Goal: Task Accomplishment & Management: Complete application form

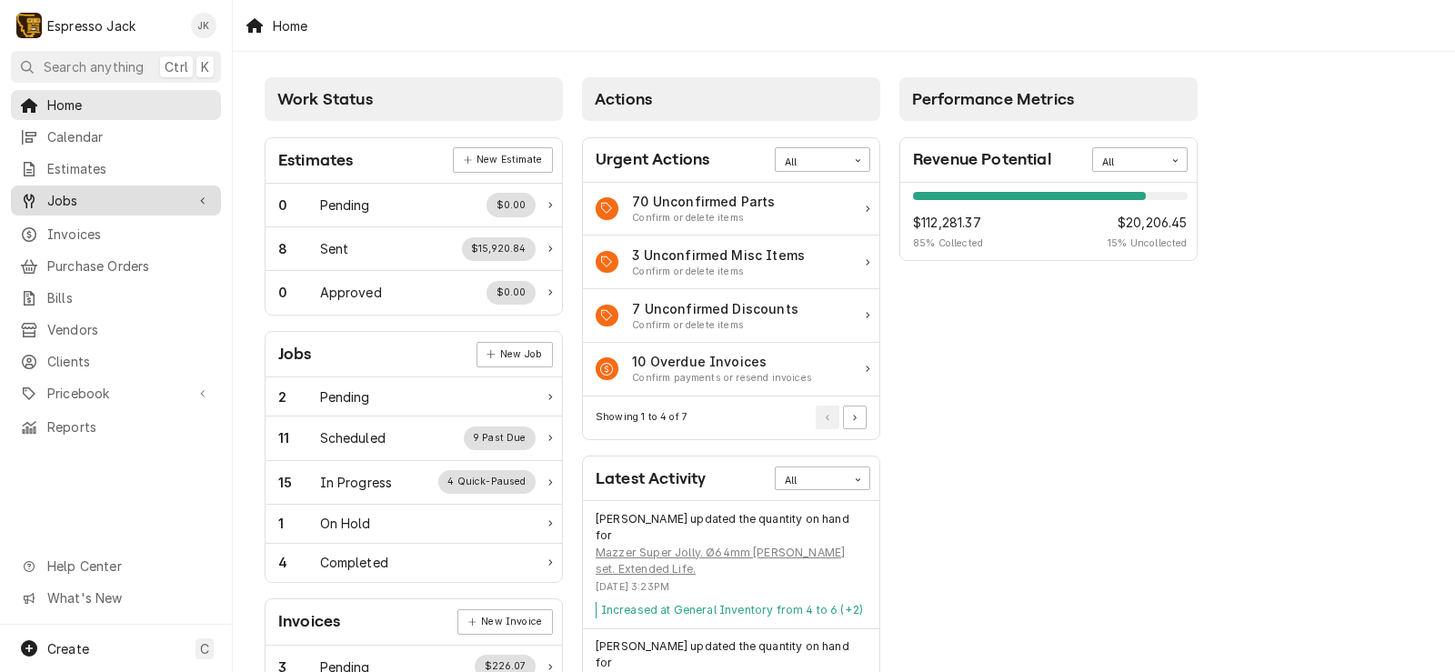
click at [110, 195] on span "Jobs" at bounding box center [115, 200] width 137 height 19
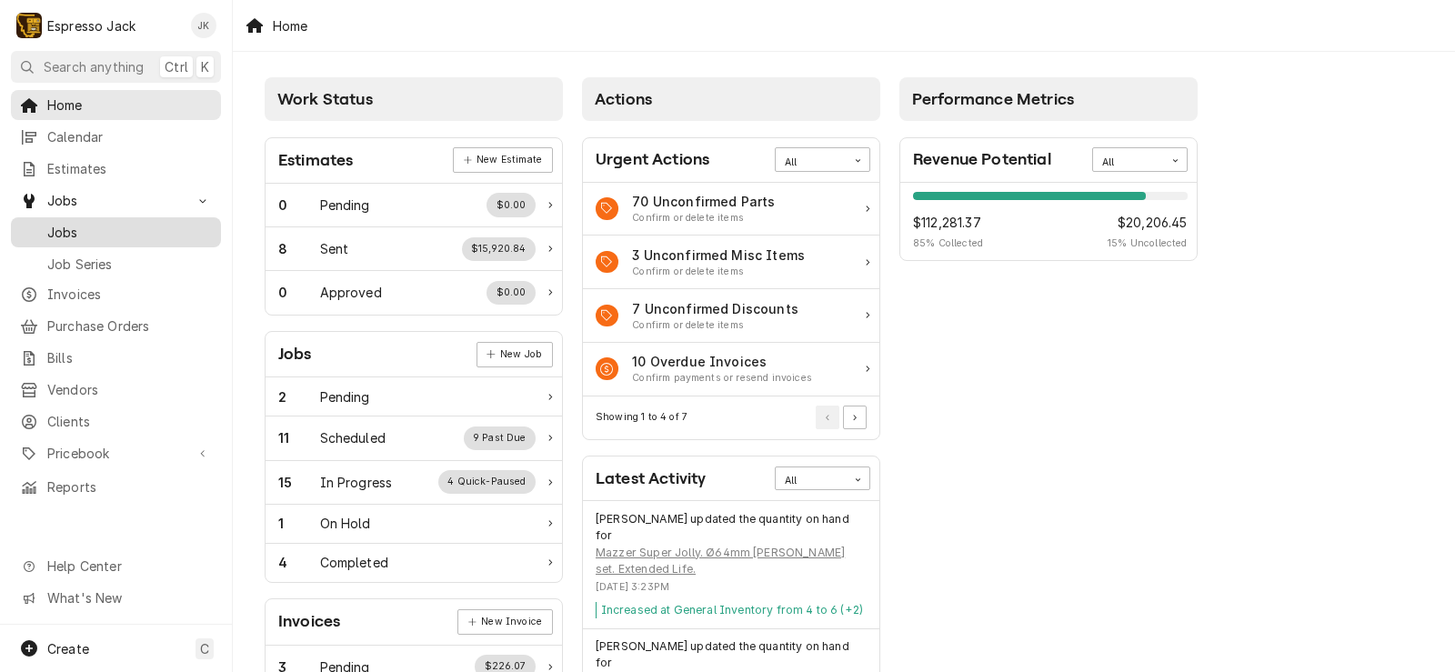
click at [90, 224] on span "Jobs" at bounding box center [129, 232] width 165 height 19
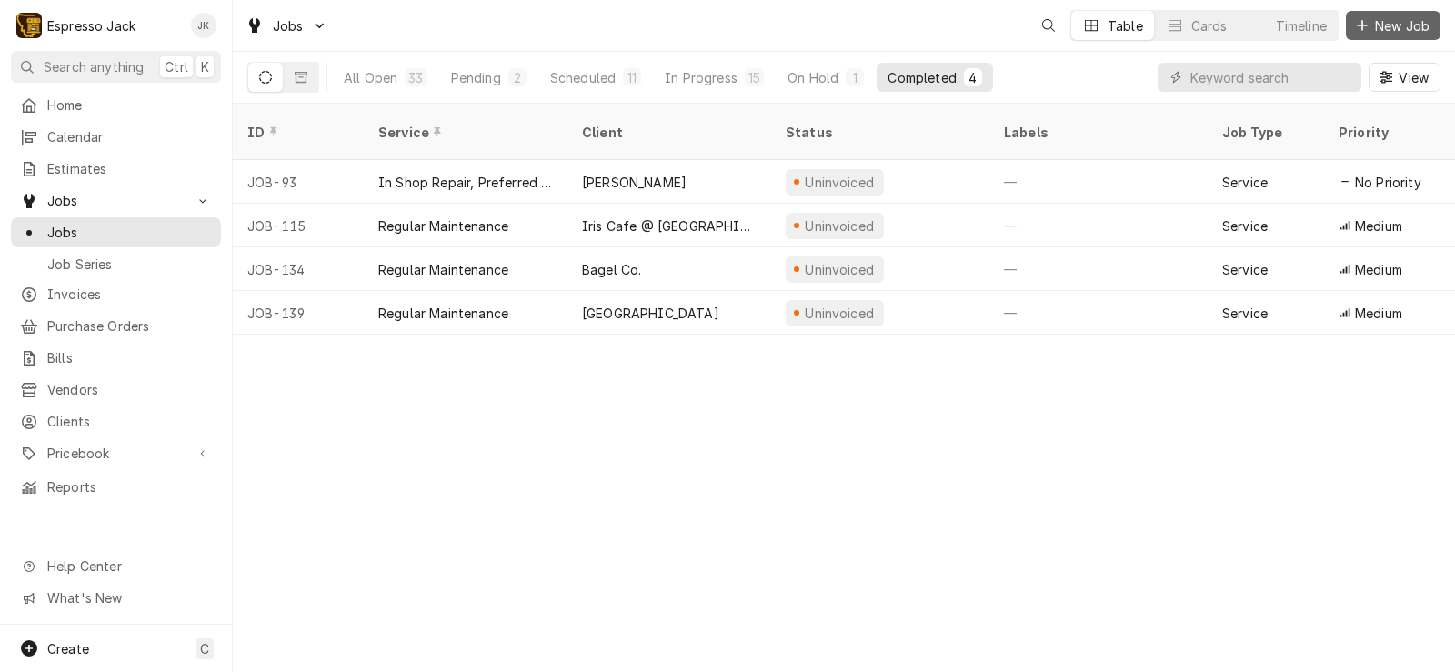
click at [1396, 32] on span "New Job" at bounding box center [1402, 25] width 62 height 19
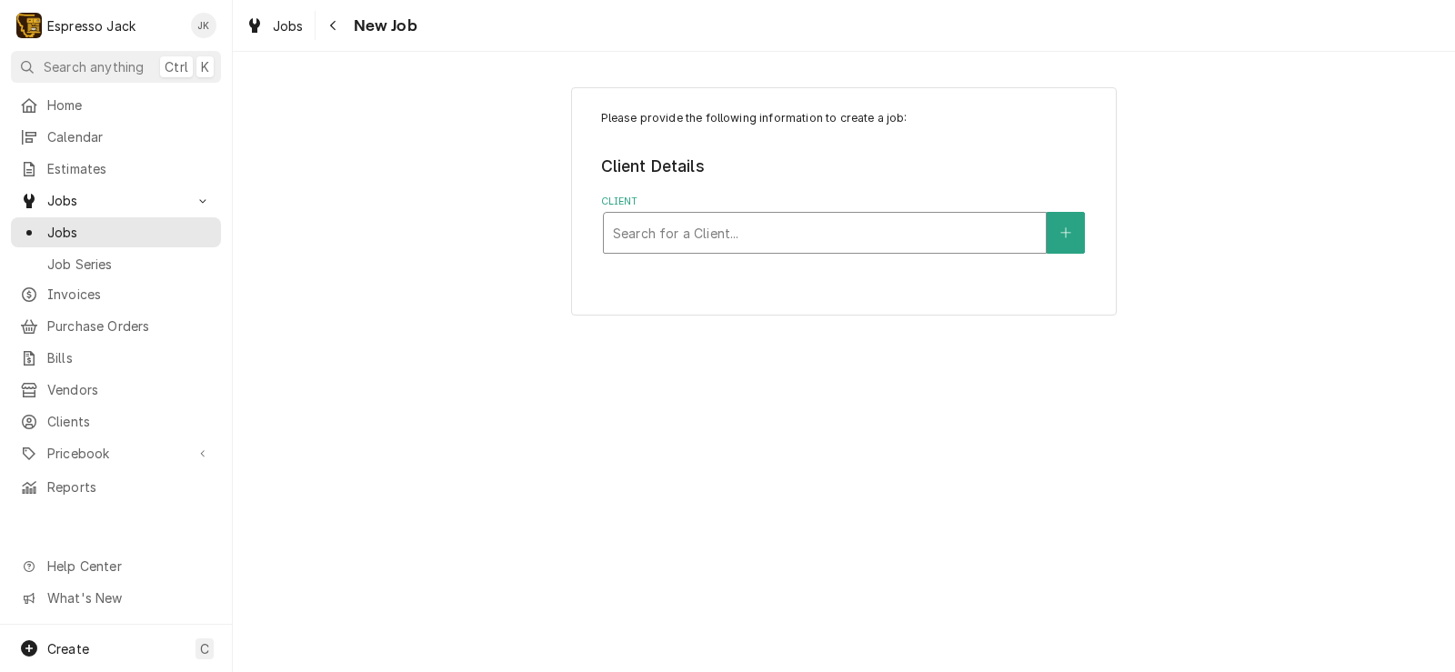
click at [797, 214] on div "Search for a Client..." at bounding box center [825, 233] width 442 height 40
type input "good"
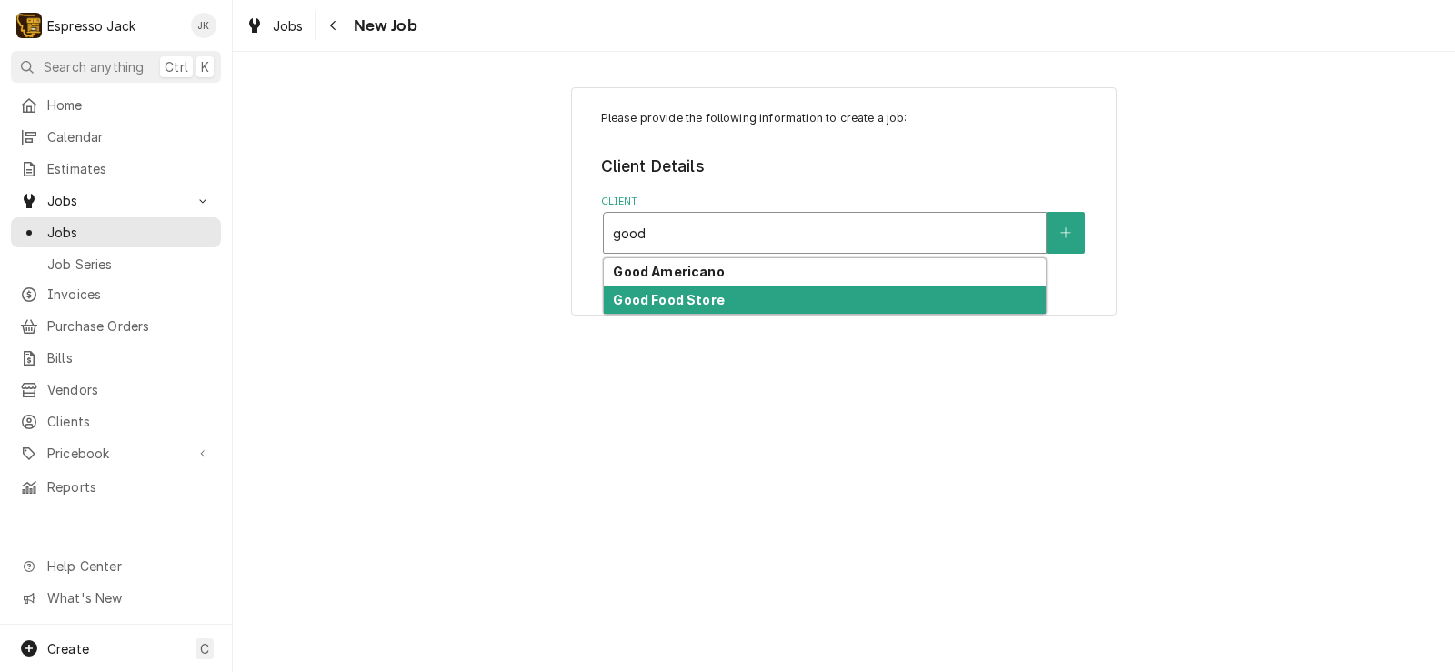
click at [722, 301] on div "Good Food Store" at bounding box center [825, 299] width 442 height 28
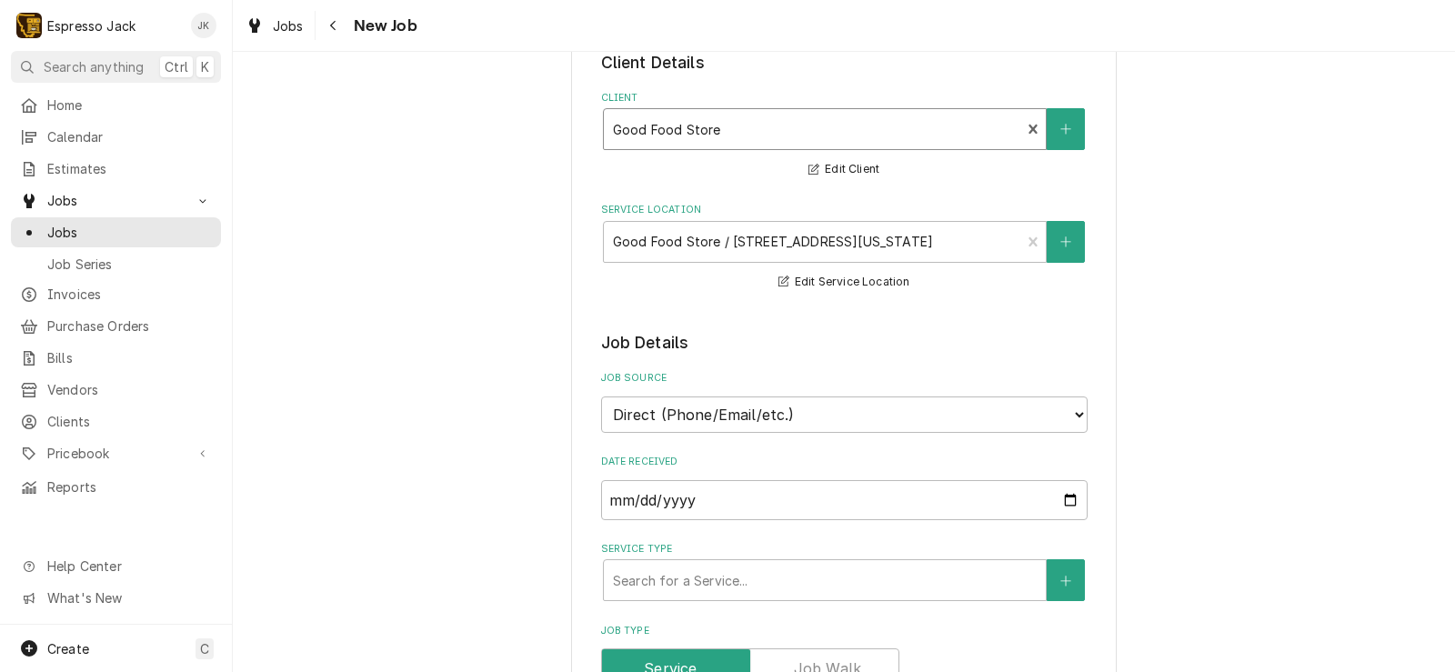
scroll to position [218, 0]
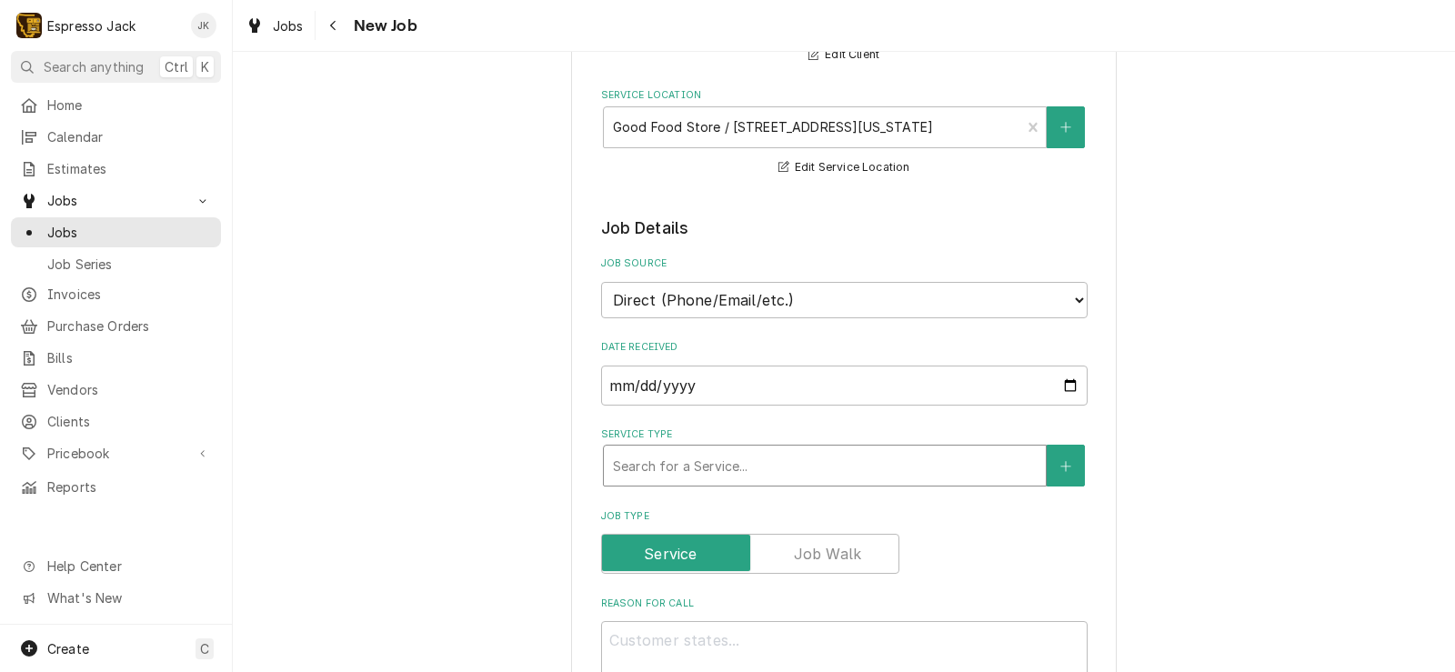
click at [670, 463] on div "Service Type" at bounding box center [825, 465] width 424 height 33
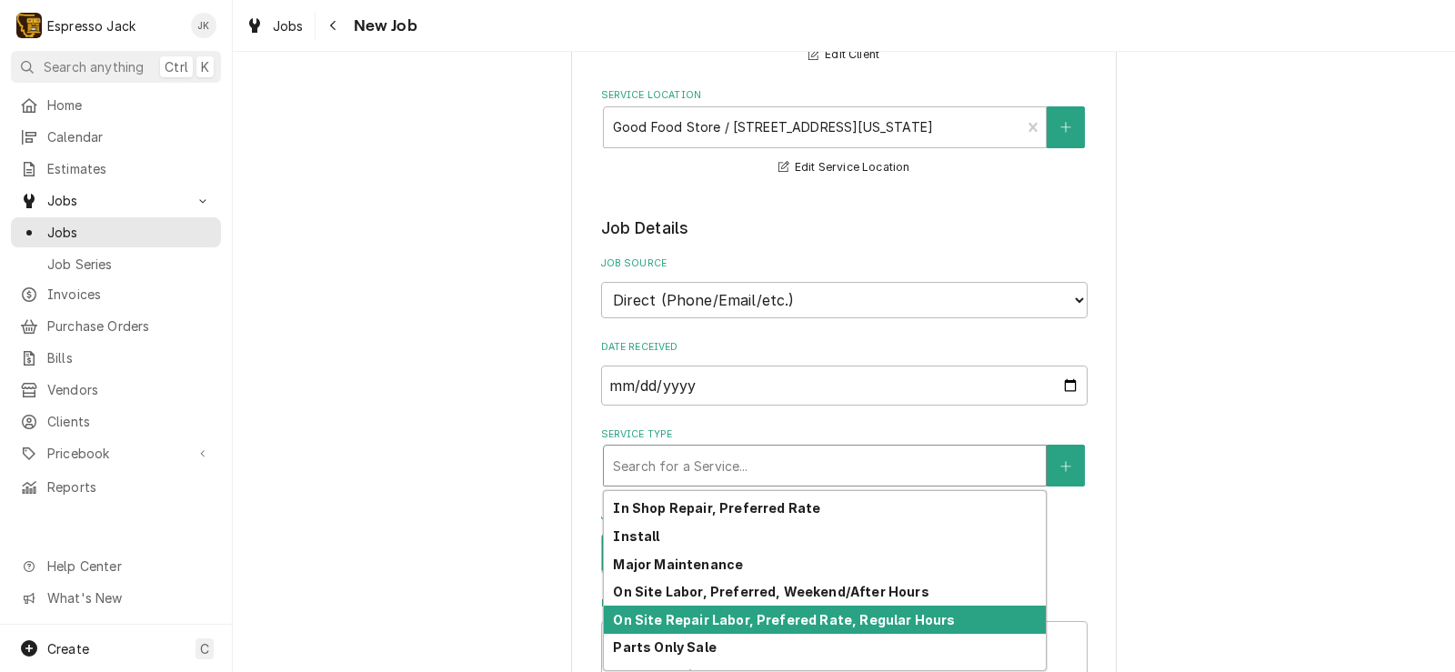
scroll to position [183, 0]
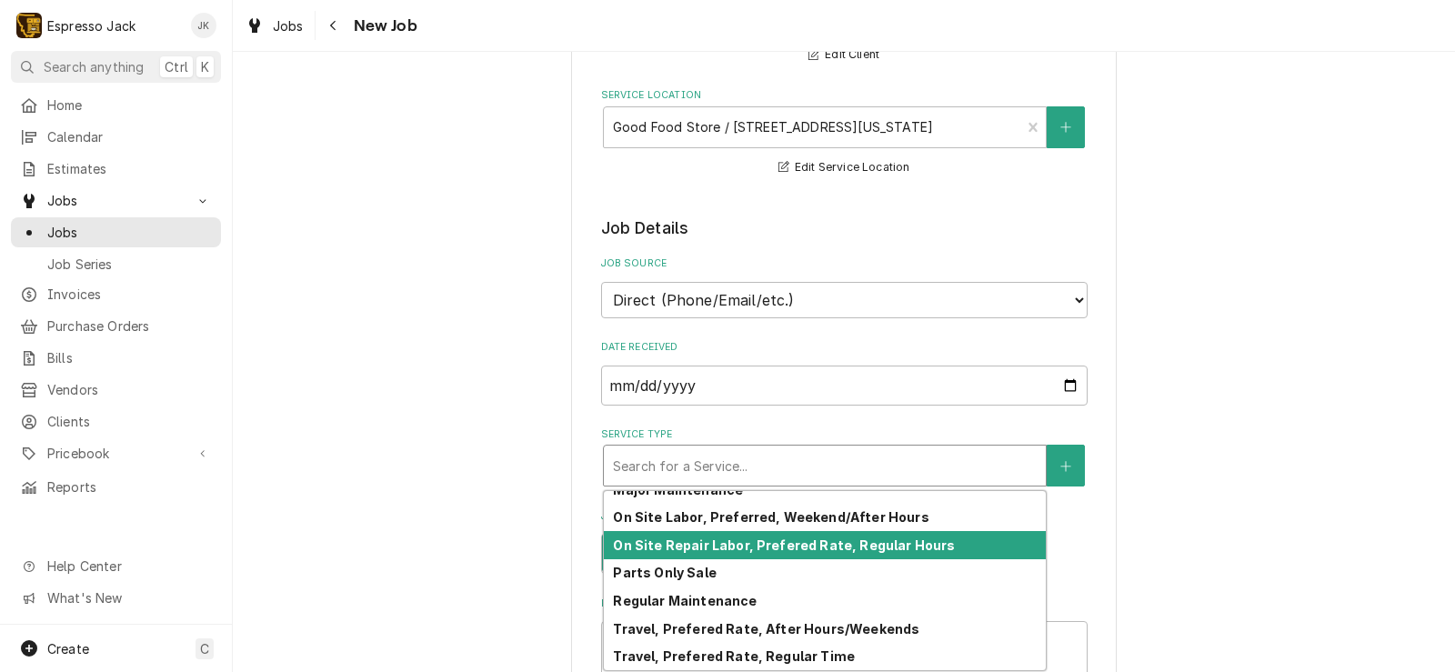
click at [746, 543] on strong "On Site Repair Labor, Prefered Rate, Regular Hours" at bounding box center [784, 544] width 342 height 15
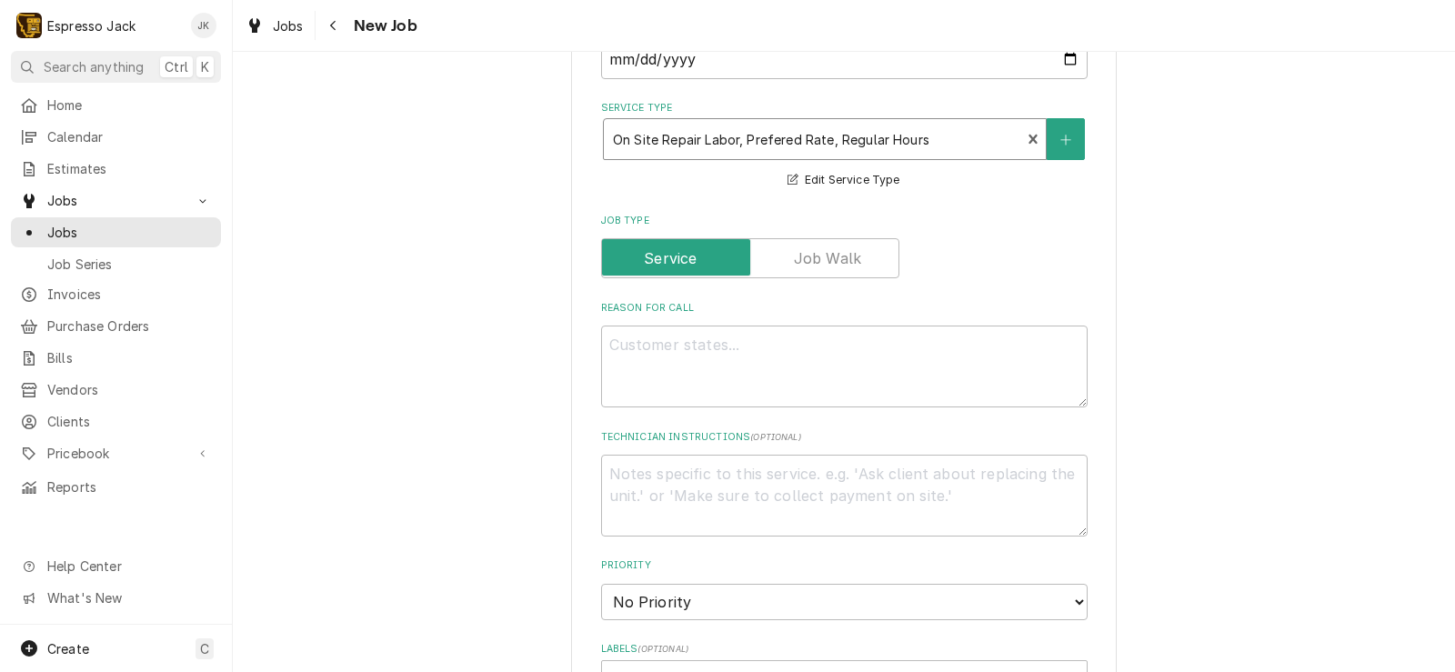
scroll to position [545, 0]
click at [722, 353] on textarea "Reason For Call" at bounding box center [844, 366] width 486 height 82
type textarea "x"
type textarea "B"
type textarea "x"
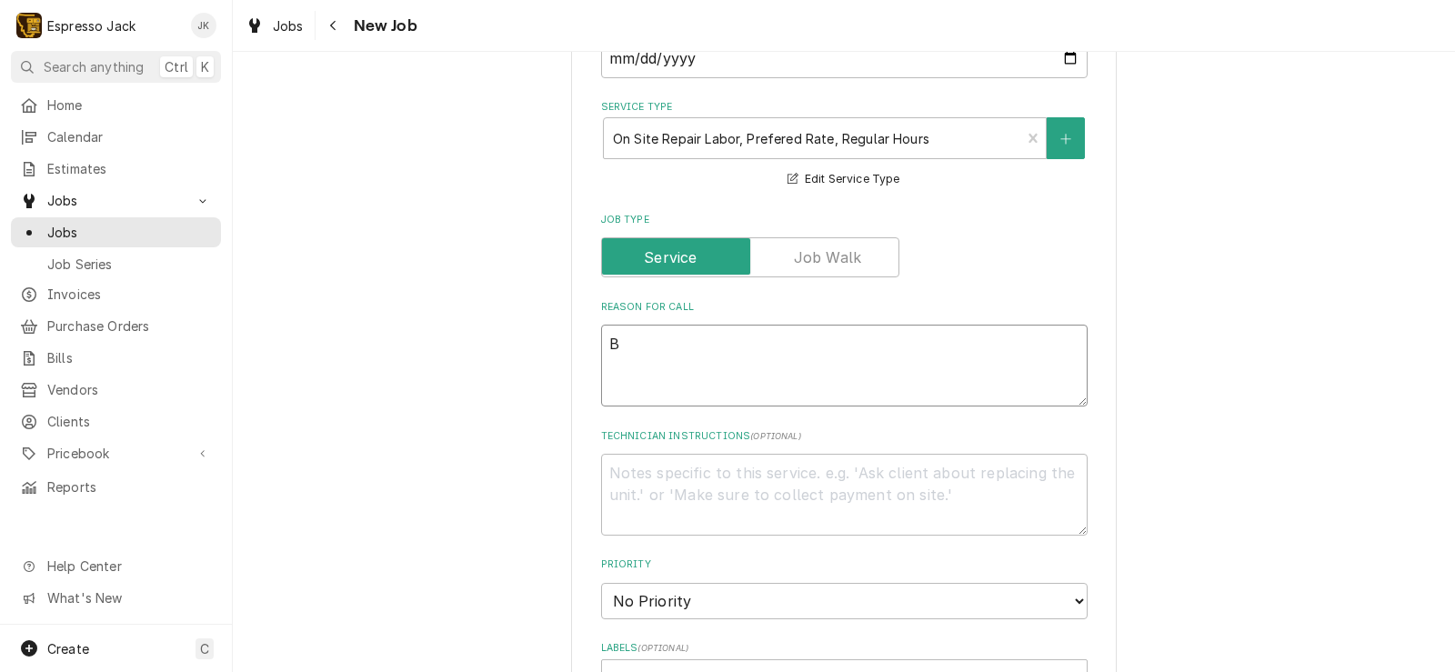
type textarea "Br"
type textarea "x"
type textarea "Bre"
type textarea "x"
type textarea "Brew"
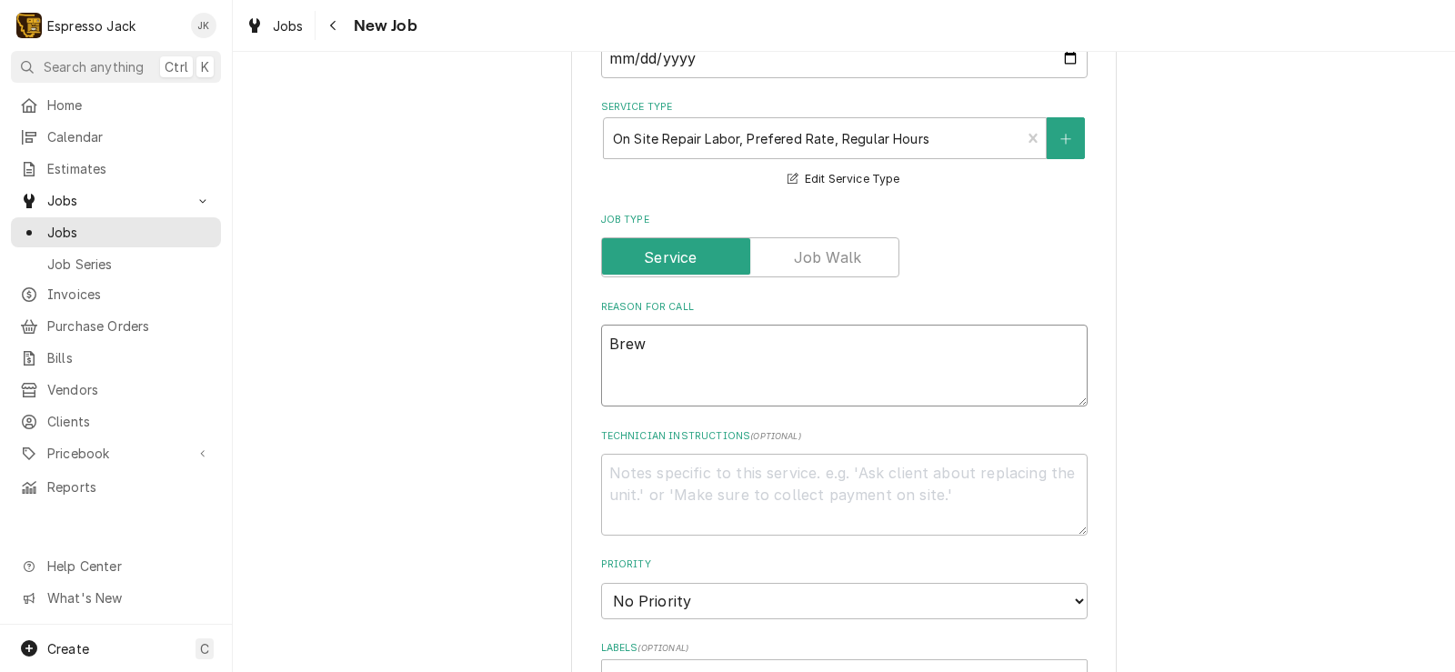
type textarea "x"
type textarea "Brewe"
type textarea "x"
type textarea "Brewer"
type textarea "x"
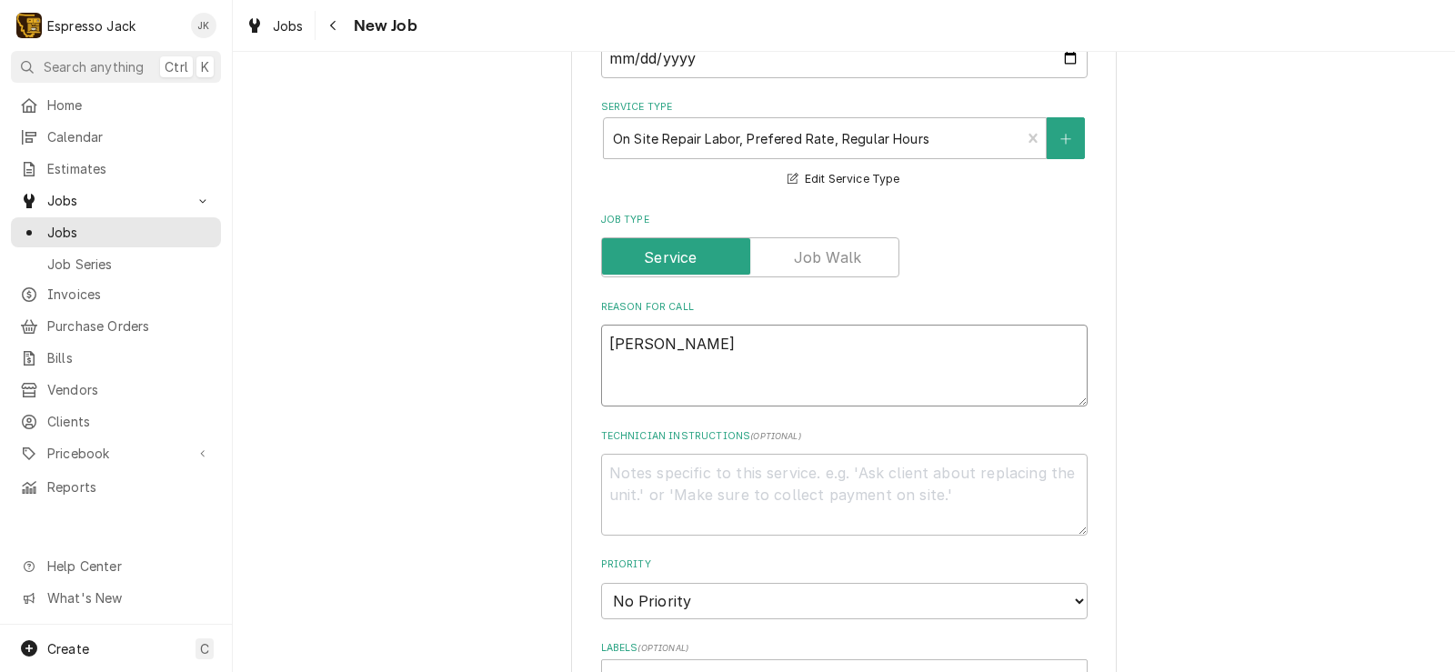
type textarea "Brewer"
drag, startPoint x: 689, startPoint y: 337, endPoint x: 415, endPoint y: 348, distance: 273.9
click at [415, 348] on div "Please provide the following information to create a job: Client Details Client…" at bounding box center [844, 477] width 1222 height 1904
paste textarea "We have a couple of issues with our coffee brewers, the hot water dispenser is …"
type textarea "x"
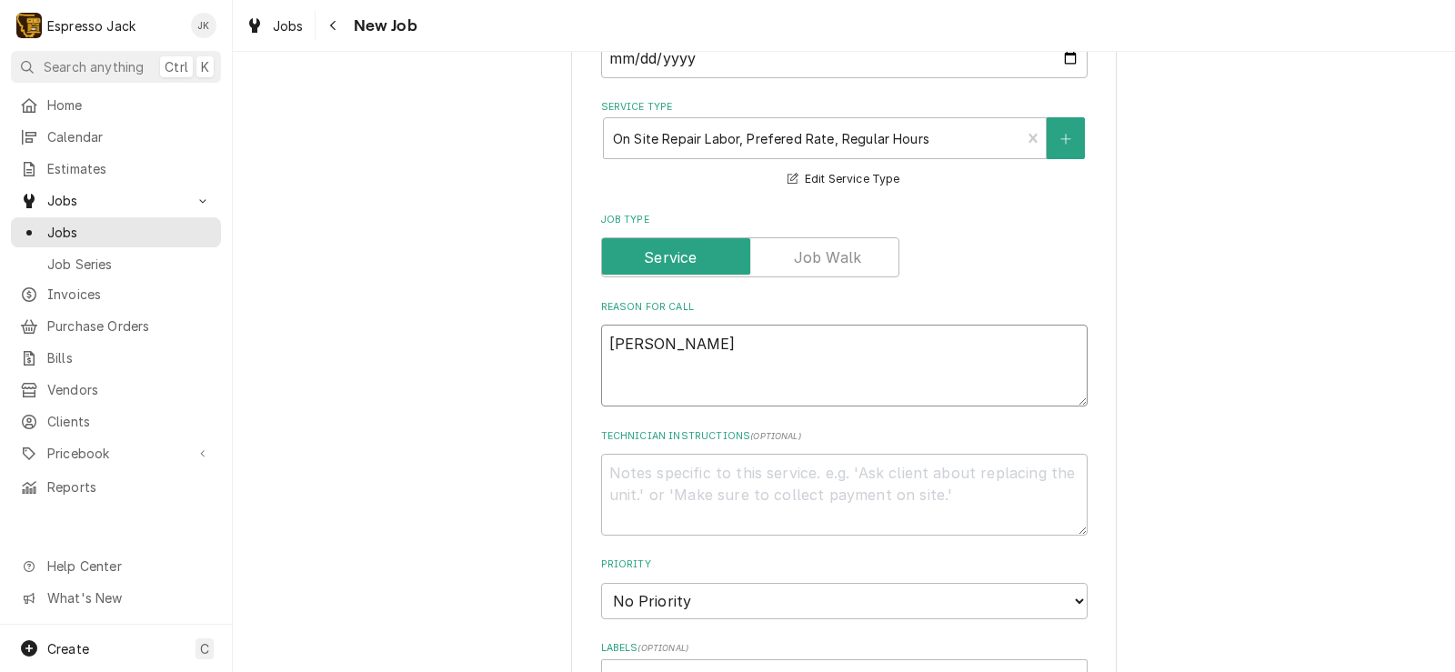
type textarea "We have a couple of issues with our coffee brewers, the hot water dispenser is …"
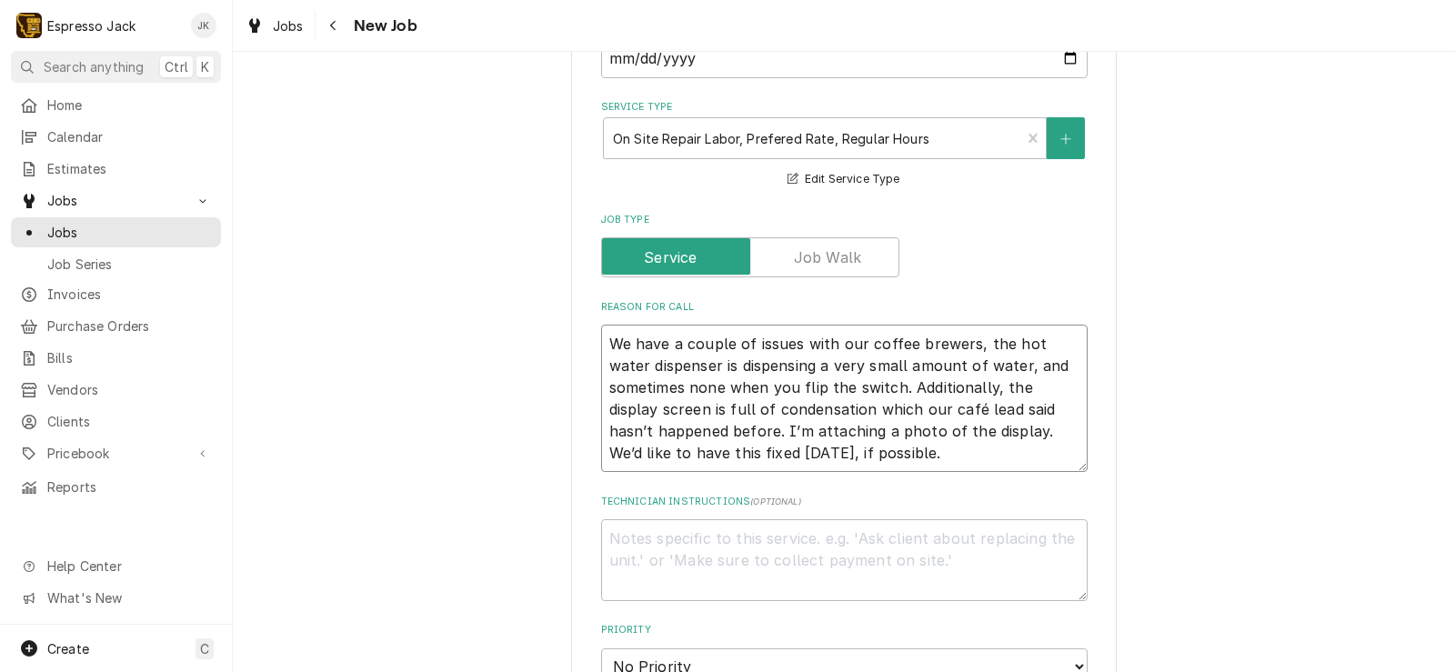
click at [898, 456] on textarea "We have a couple of issues with our coffee brewers, the hot water dispenser is …" at bounding box center [844, 398] width 486 height 147
drag, startPoint x: 877, startPoint y: 456, endPoint x: 727, endPoint y: 429, distance: 152.5
click at [727, 429] on textarea "We have a couple of issues with our coffee brewers, the hot water dispenser is …" at bounding box center [844, 398] width 486 height 147
type textarea "x"
type textarea "We have a couple of issues with our coffee brewers, the hot water dispenser is …"
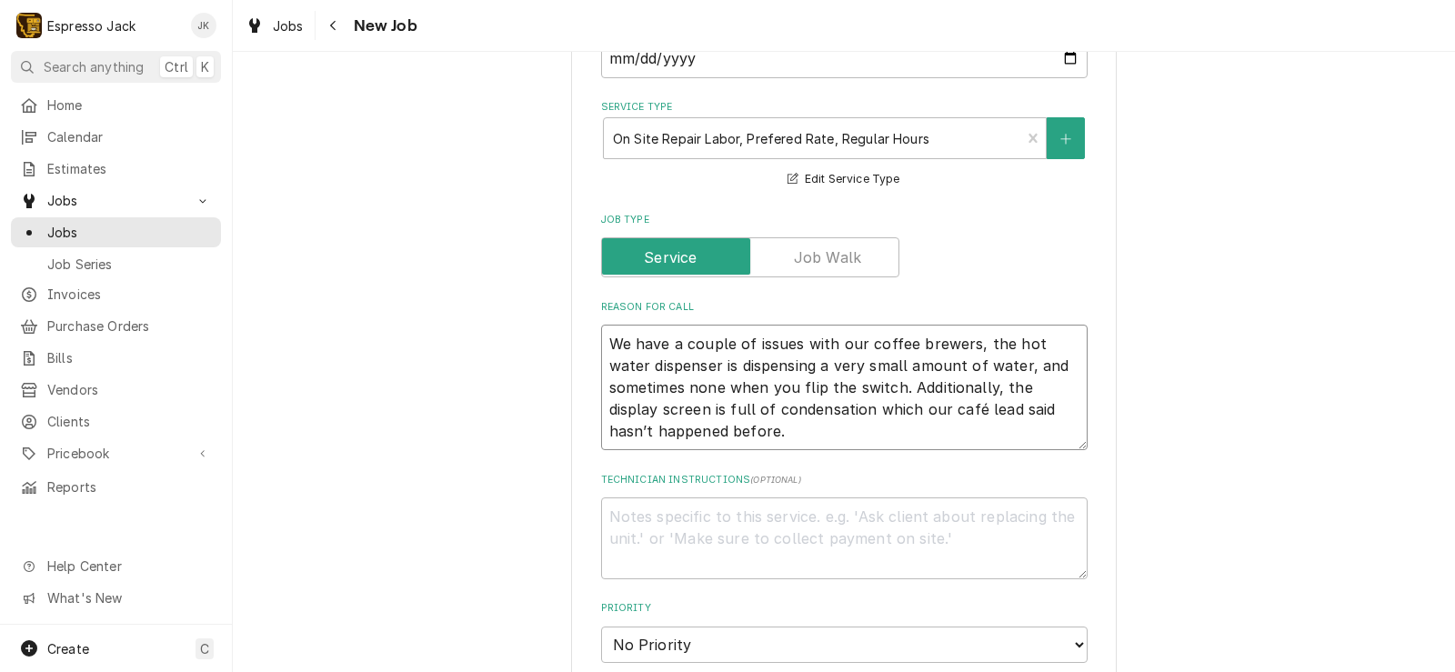
type textarea "x"
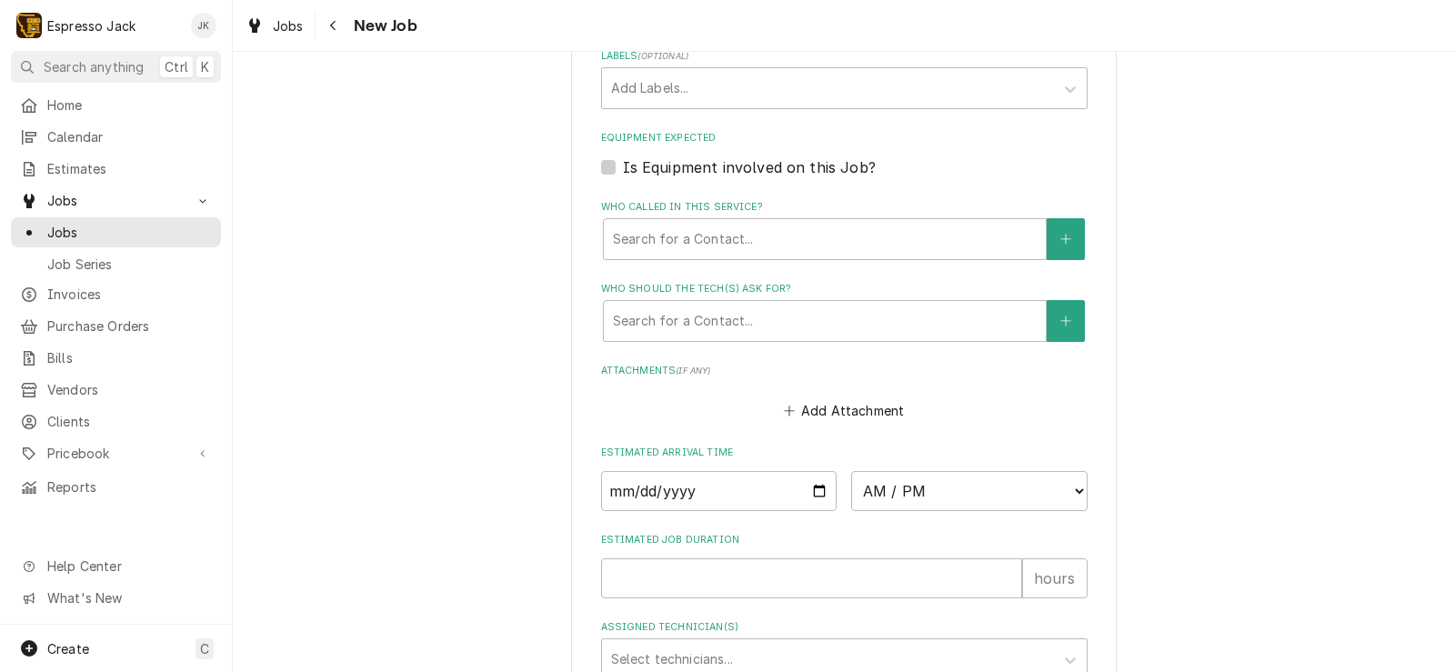
scroll to position [1019, 0]
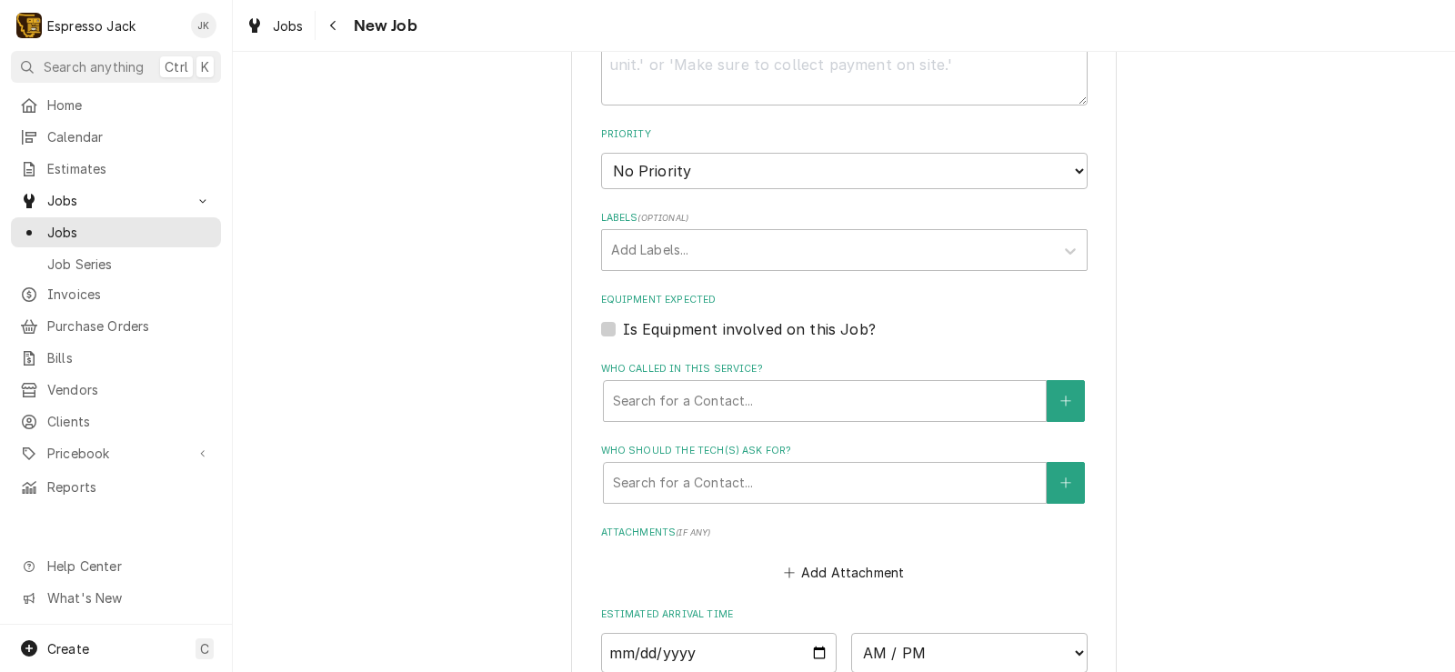
type textarea "We have a couple of issues with our coffee brewers, the hot water dispenser is …"
click at [784, 323] on label "Is Equipment involved on this Job?" at bounding box center [749, 329] width 253 height 22
click at [784, 323] on input "Equipment Expected" at bounding box center [866, 338] width 486 height 40
checkbox input "true"
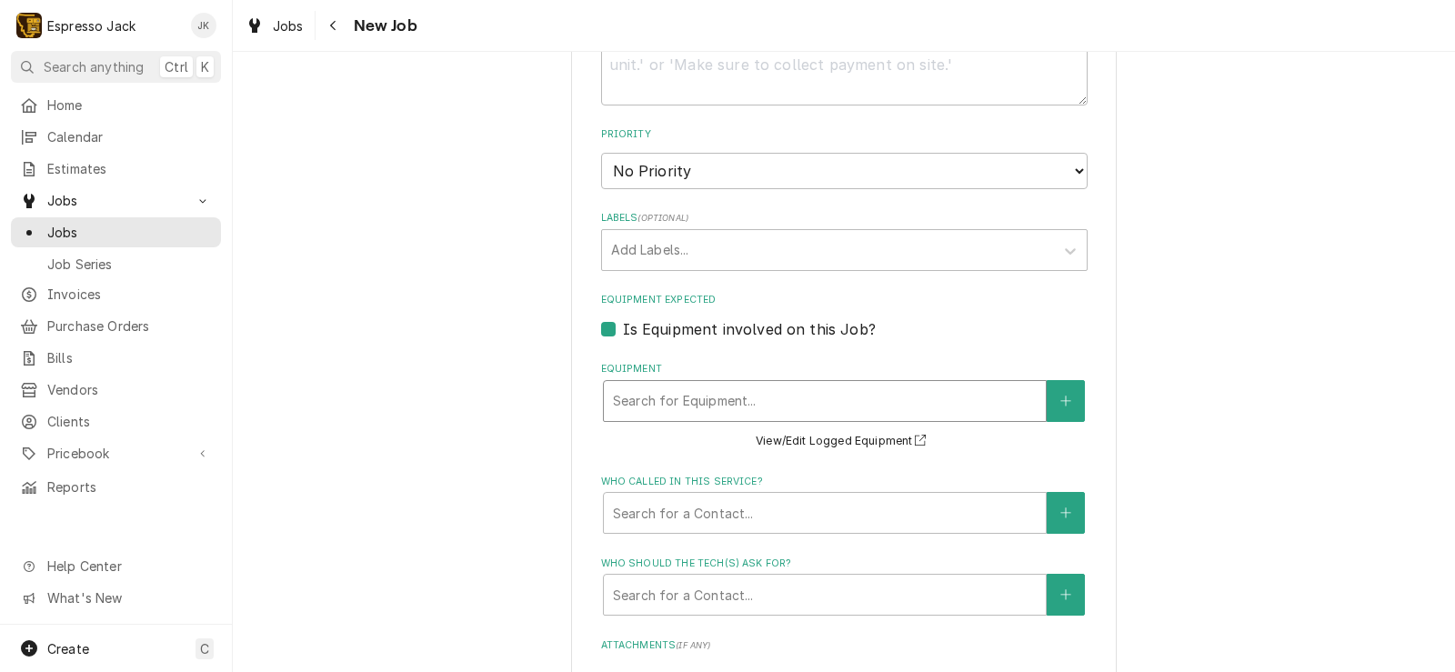
type textarea "x"
click at [773, 389] on div "Equipment" at bounding box center [825, 401] width 424 height 33
click at [1060, 395] on icon "Create New Equipment" at bounding box center [1065, 401] width 11 height 13
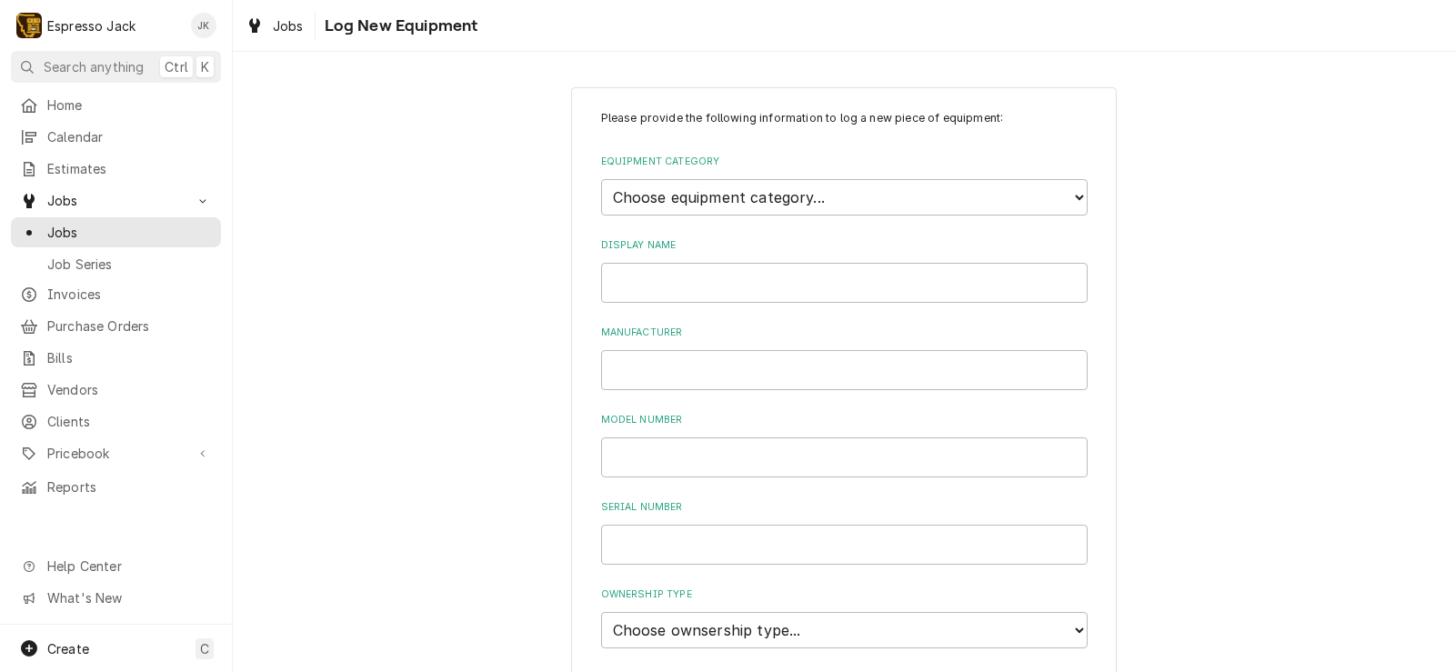
click at [805, 175] on div "Equipment Category Choose equipment category... Beverage Equipment Water Filtra…" at bounding box center [844, 185] width 486 height 61
select select "9"
click at [601, 179] on select "Choose equipment category... Beverage Equipment Water Filtration Other" at bounding box center [844, 197] width 486 height 36
select select "79"
click at [601, 263] on select "Choose equipment type... Bar Blender Coffee Grinder Coffee Maker Coffee Urn Fro…" at bounding box center [844, 281] width 486 height 36
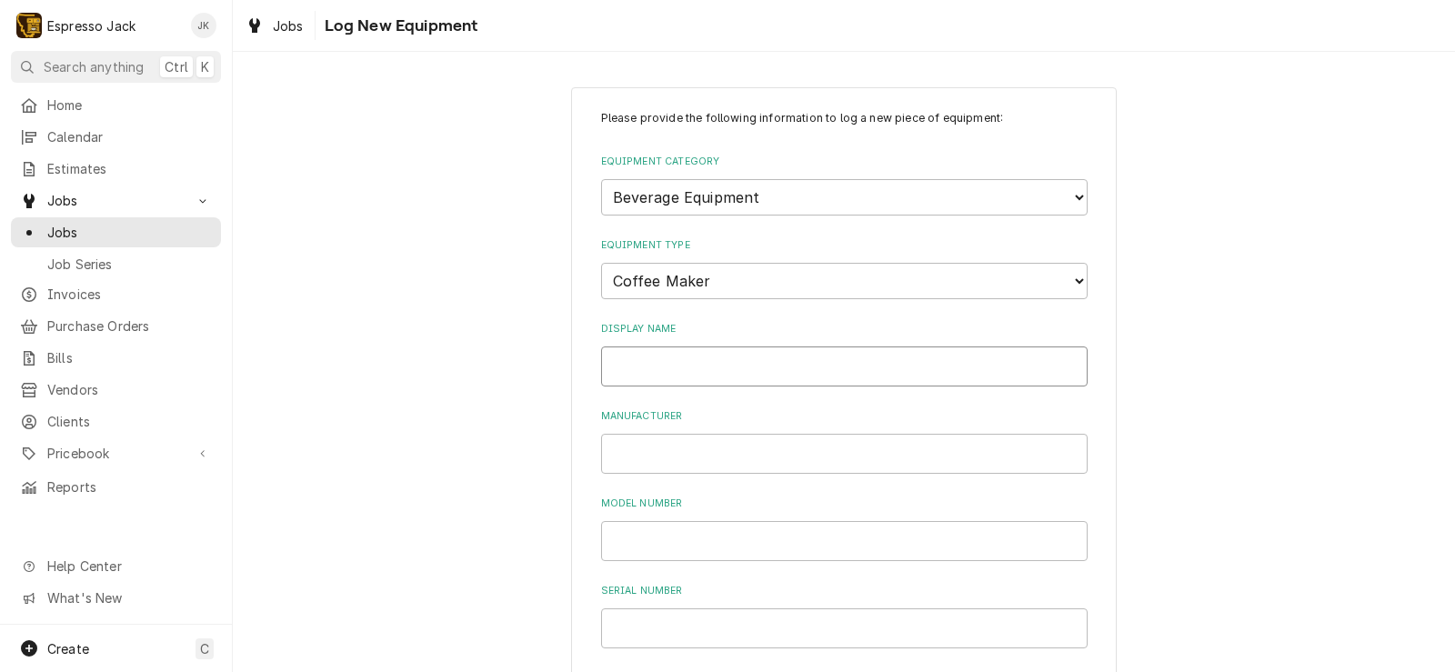
click at [705, 362] on input "Display Name" at bounding box center [844, 366] width 486 height 40
type input "Drip Brewer"
type input "Bunn"
type input "Axiom"
click at [510, 350] on div "Please provide the following information to log a new piece of equipment: Equip…" at bounding box center [844, 649] width 1222 height 1157
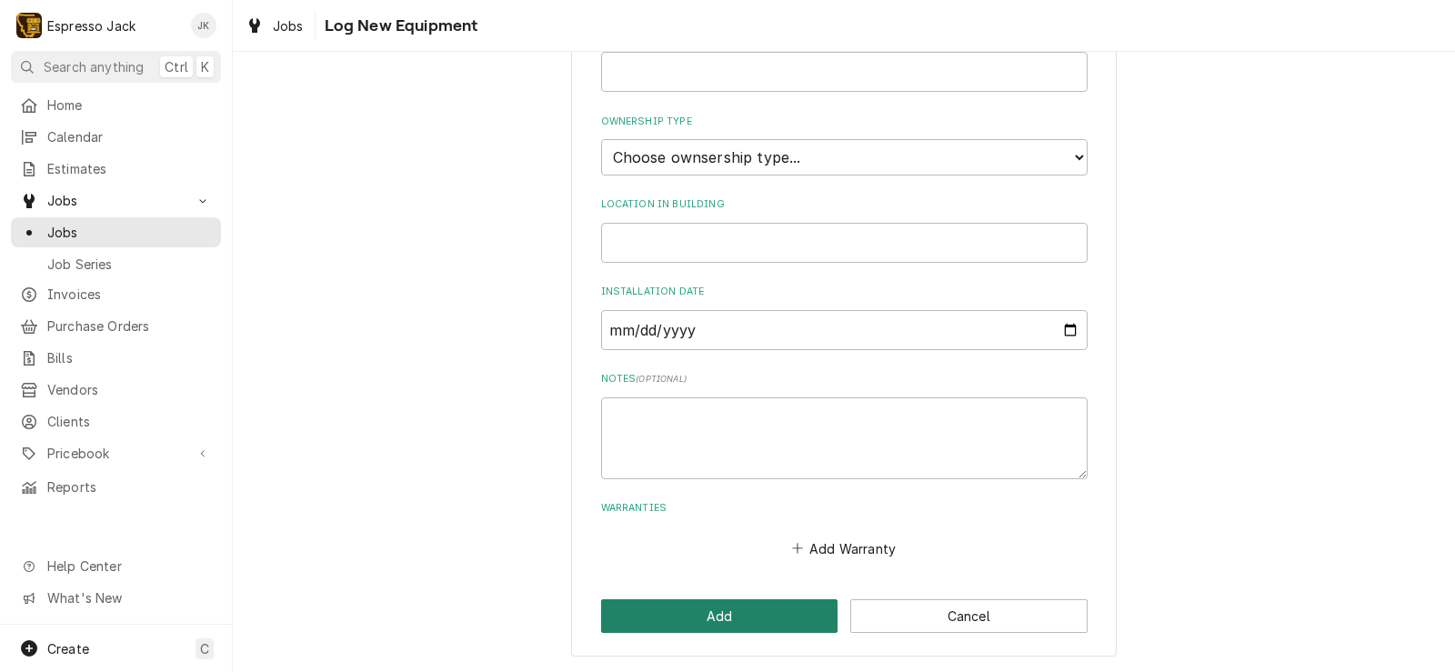
click at [728, 633] on button "Add" at bounding box center [719, 616] width 237 height 34
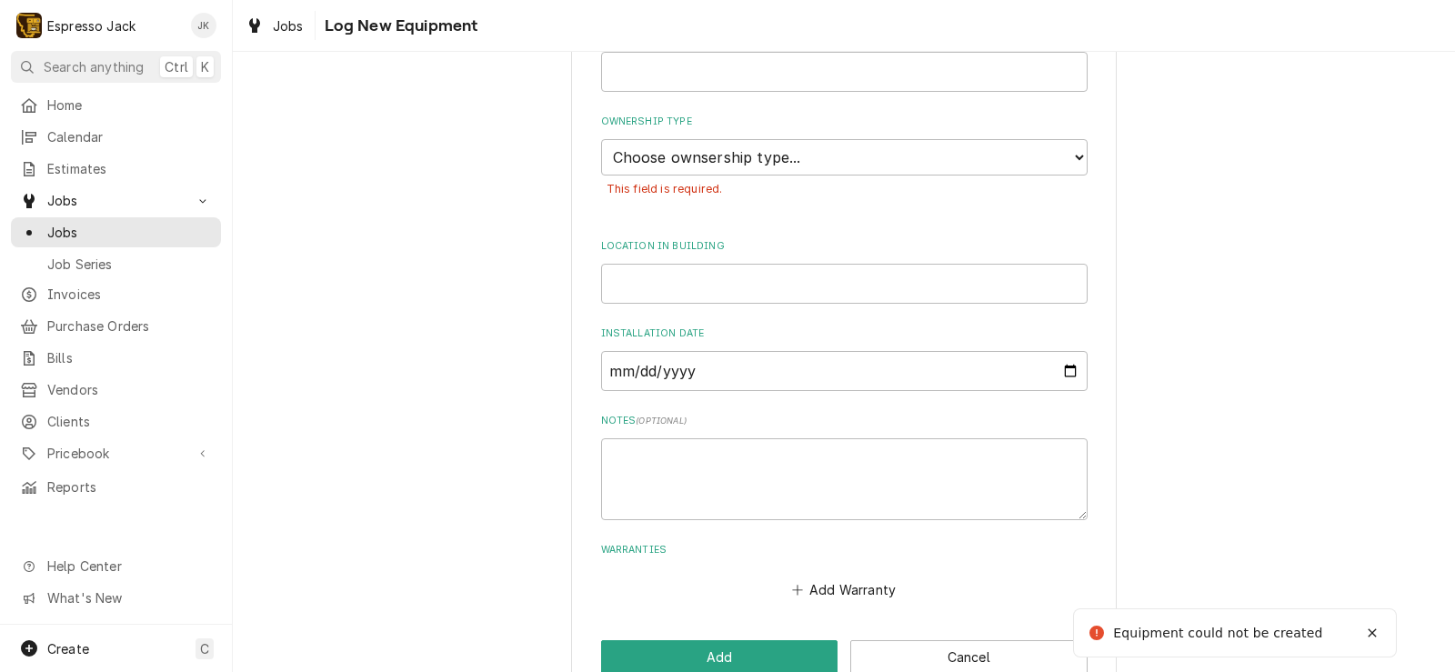
scroll to position [586, 0]
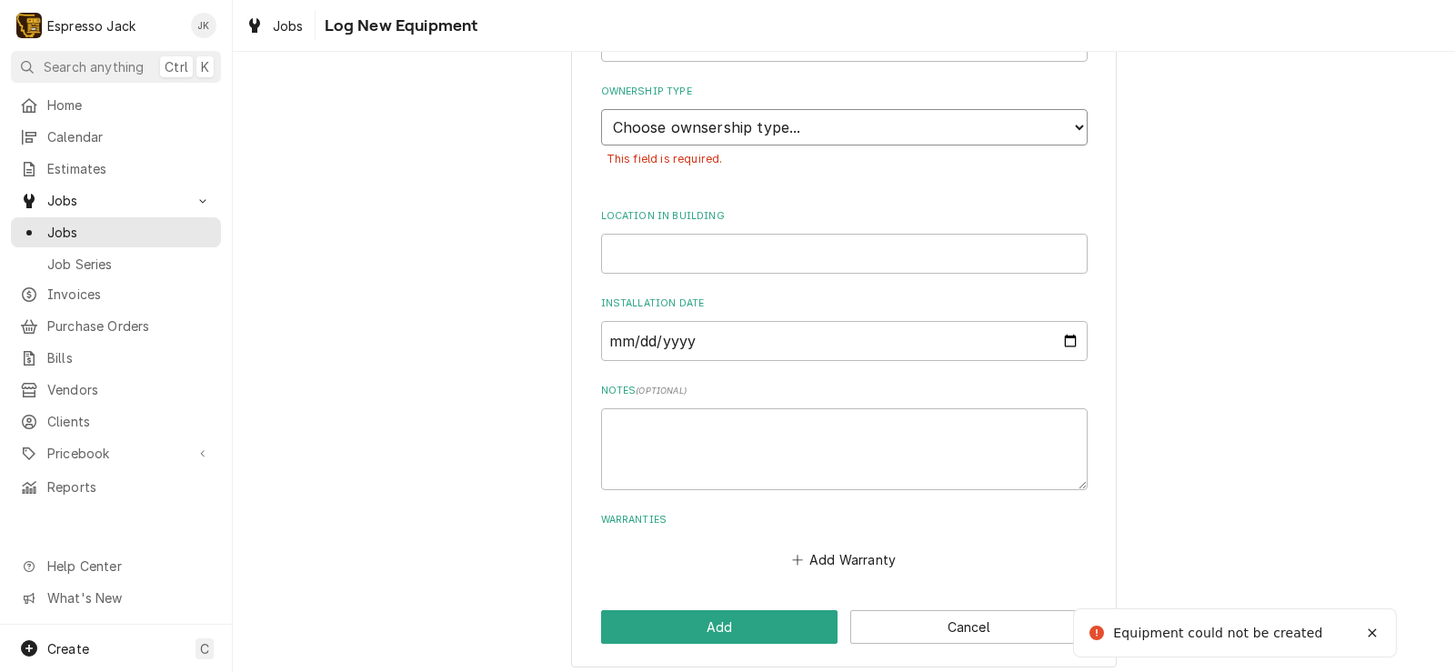
select select "1"
click at [601, 109] on select "Choose ownsership type... Unknown Owned Leased Rented" at bounding box center [844, 127] width 486 height 36
click at [684, 621] on button "Add" at bounding box center [719, 627] width 237 height 34
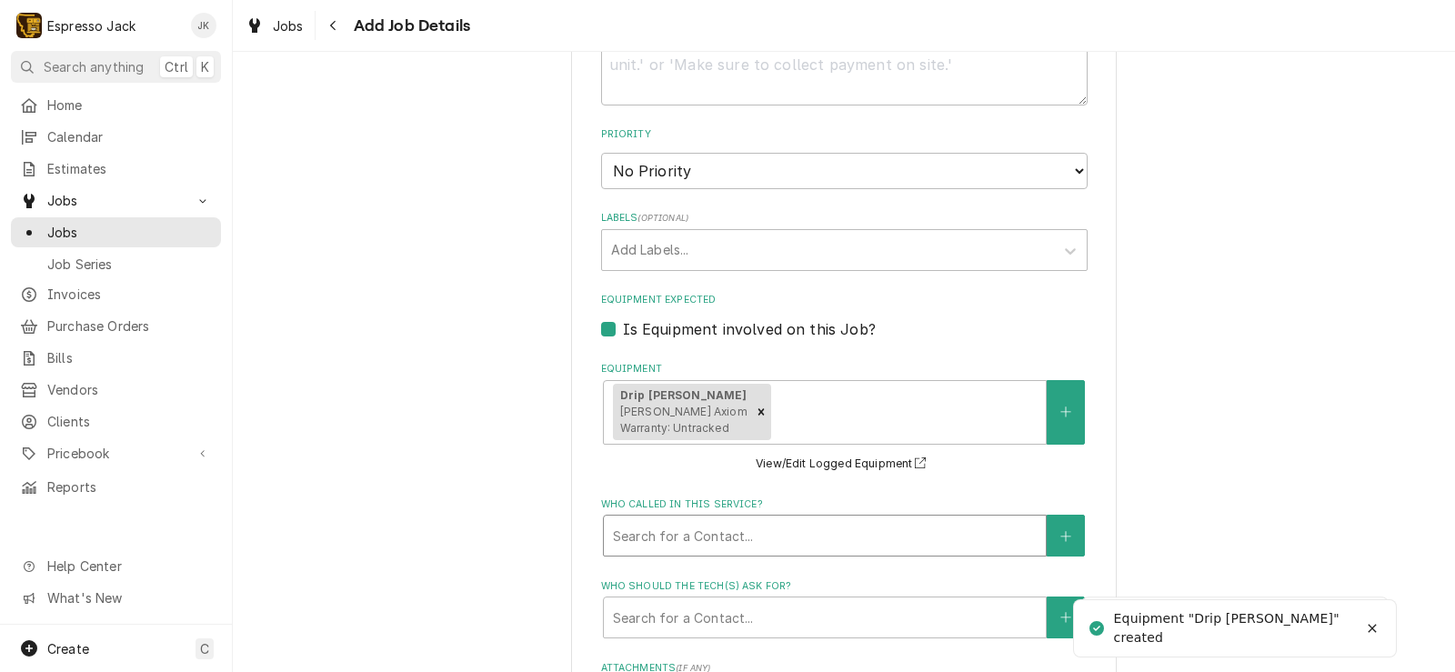
type textarea "x"
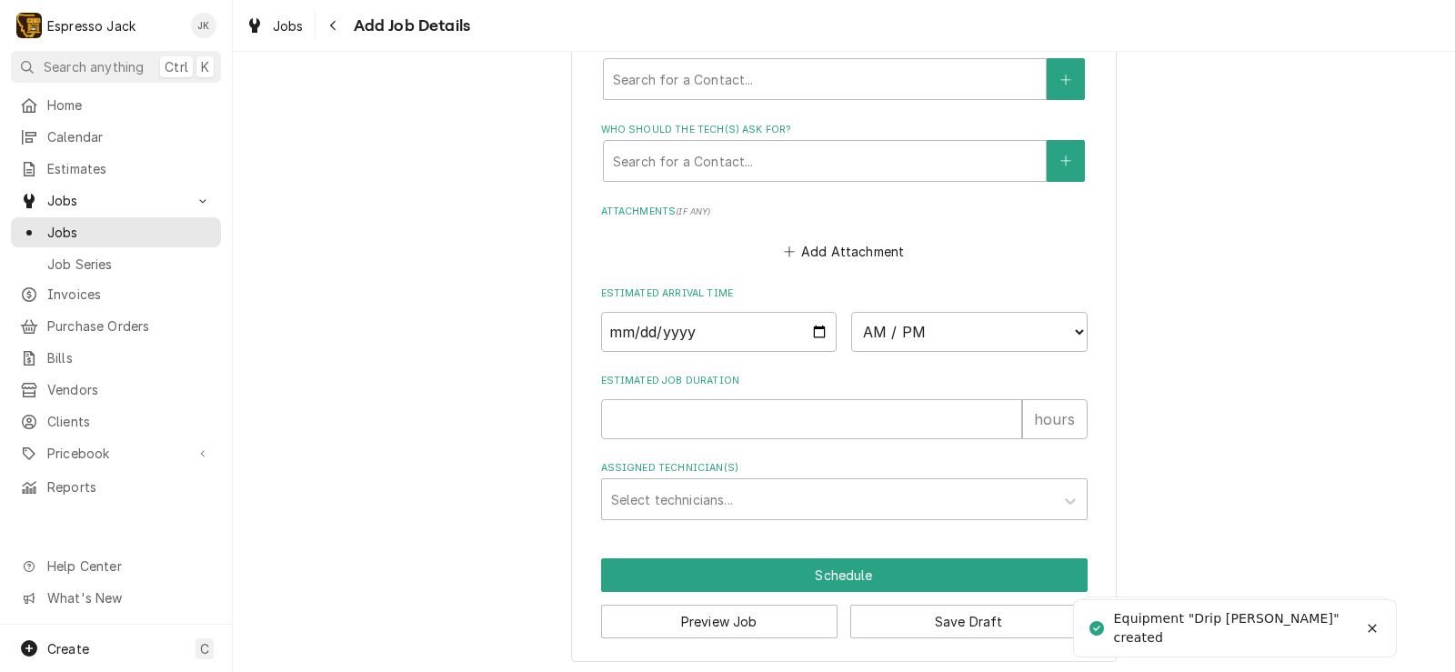
scroll to position [1481, 0]
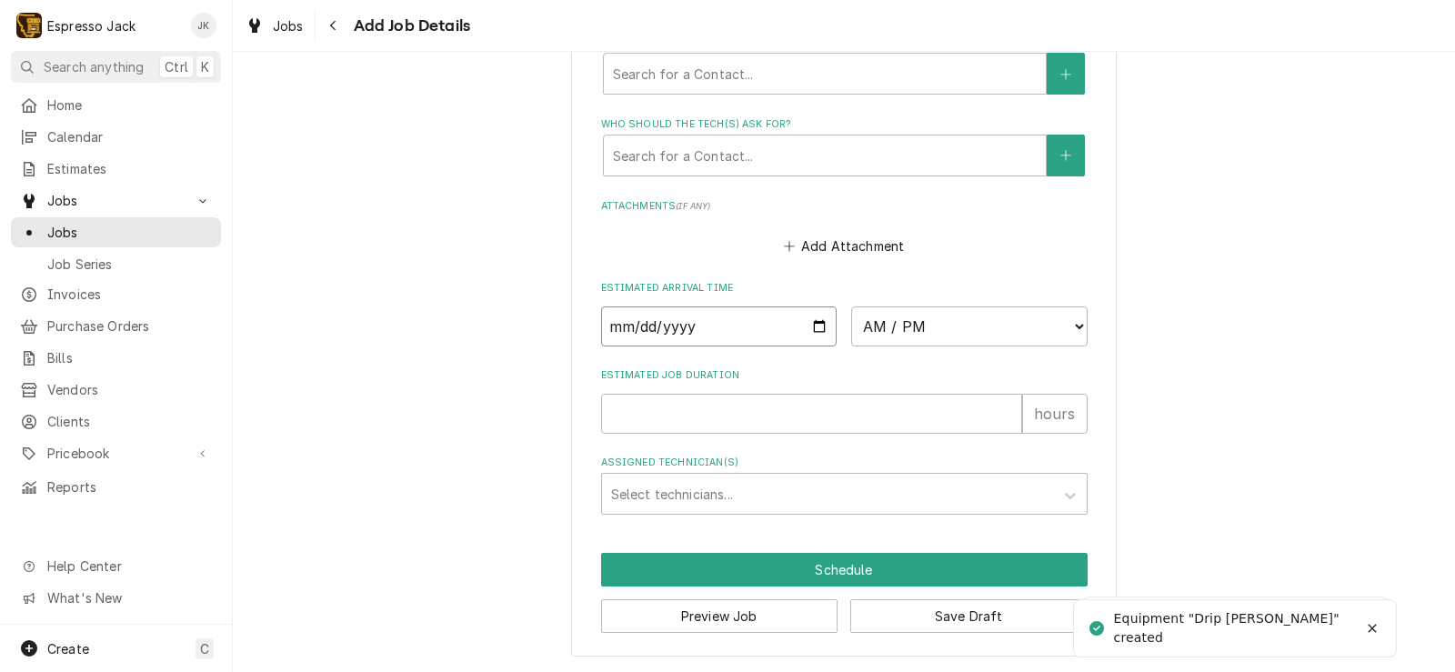
click at [816, 321] on input "Date" at bounding box center [719, 326] width 236 height 40
type input "2025-09-16"
type textarea "x"
select select "12:00:00"
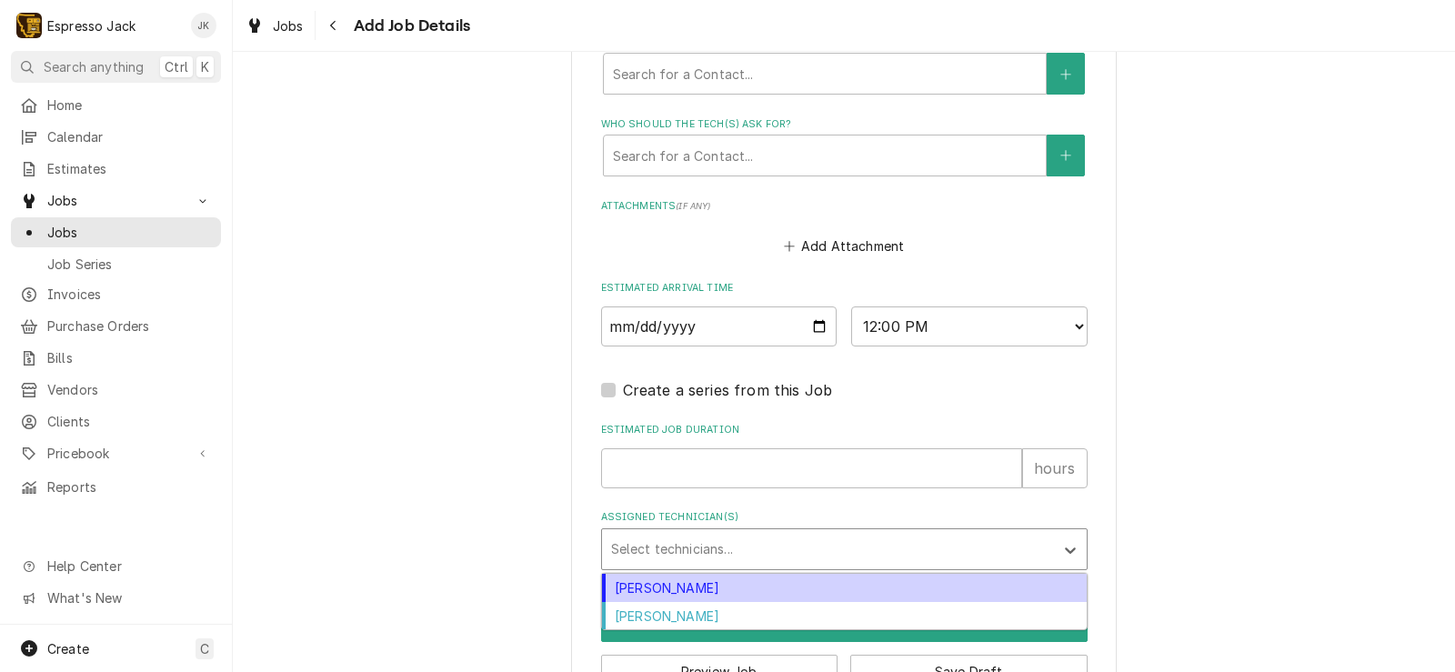
click at [735, 535] on div "Assigned Technician(s)" at bounding box center [828, 549] width 434 height 33
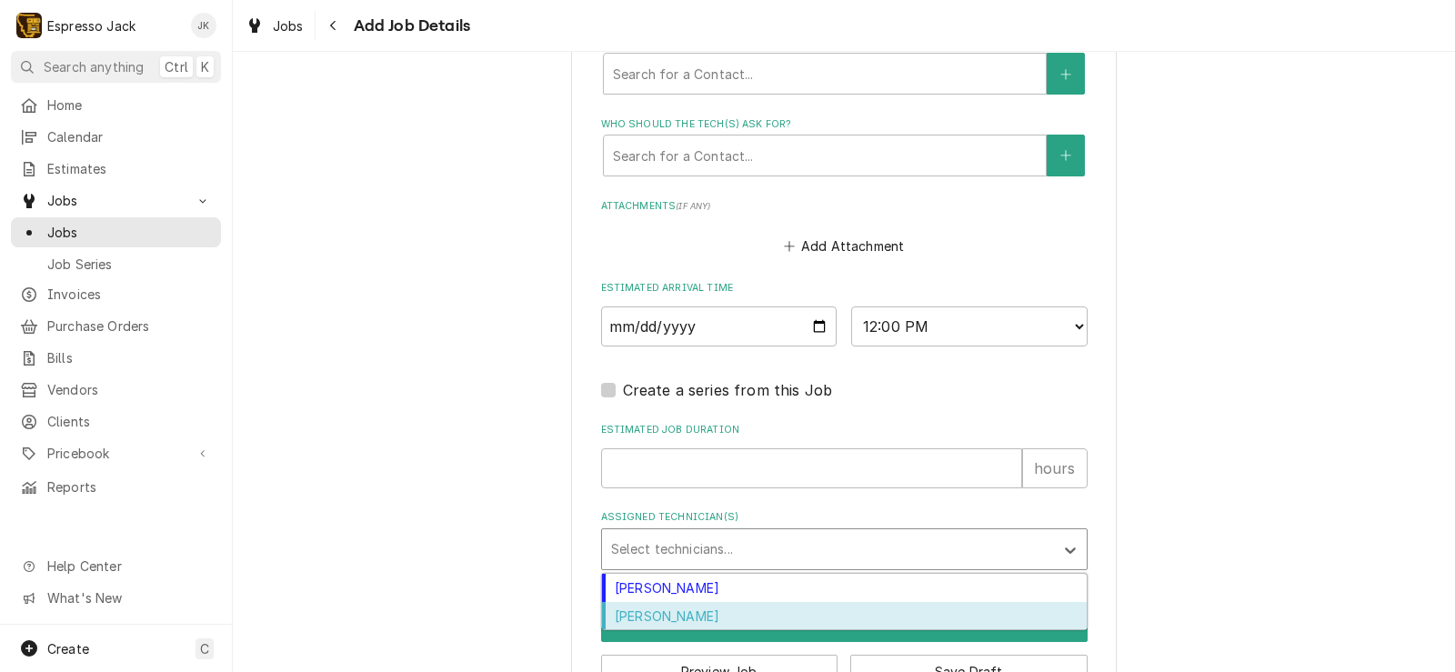
click at [675, 614] on div "[PERSON_NAME]" at bounding box center [844, 616] width 485 height 28
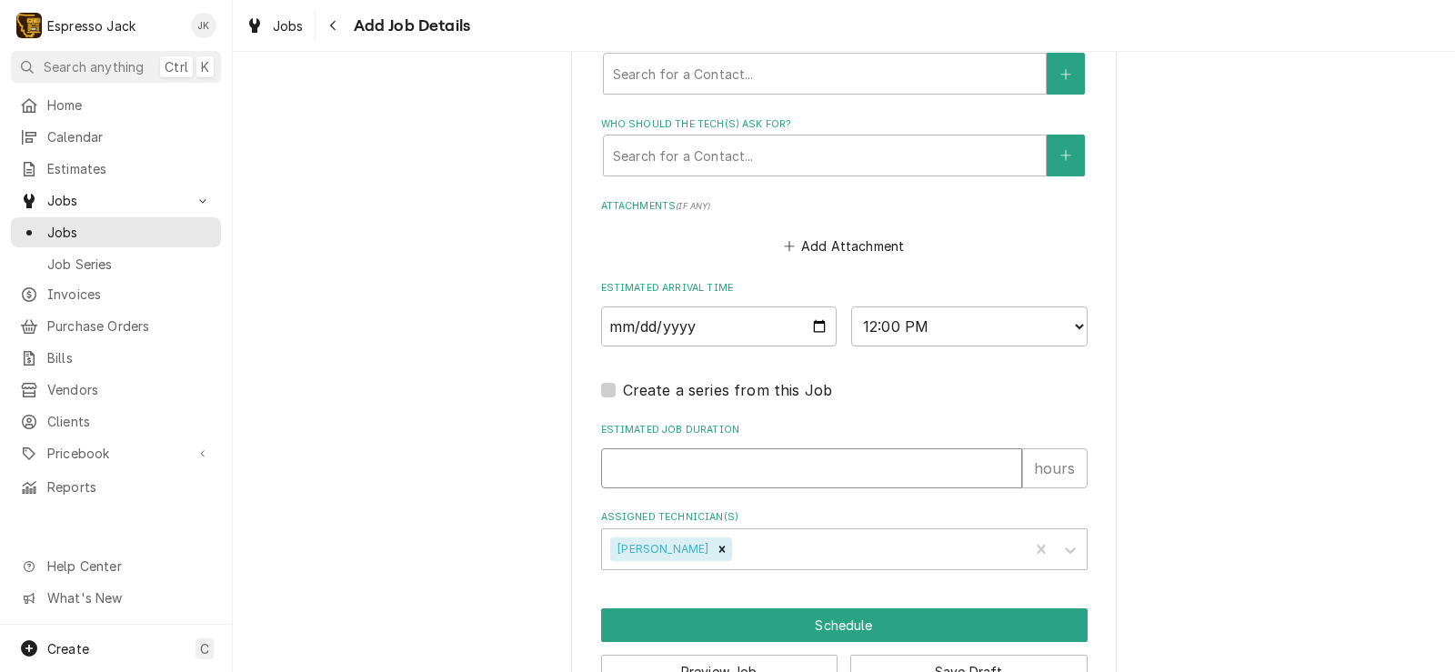
click at [872, 463] on input "Estimated Job Duration" at bounding box center [811, 468] width 421 height 40
type textarea "x"
type input "2"
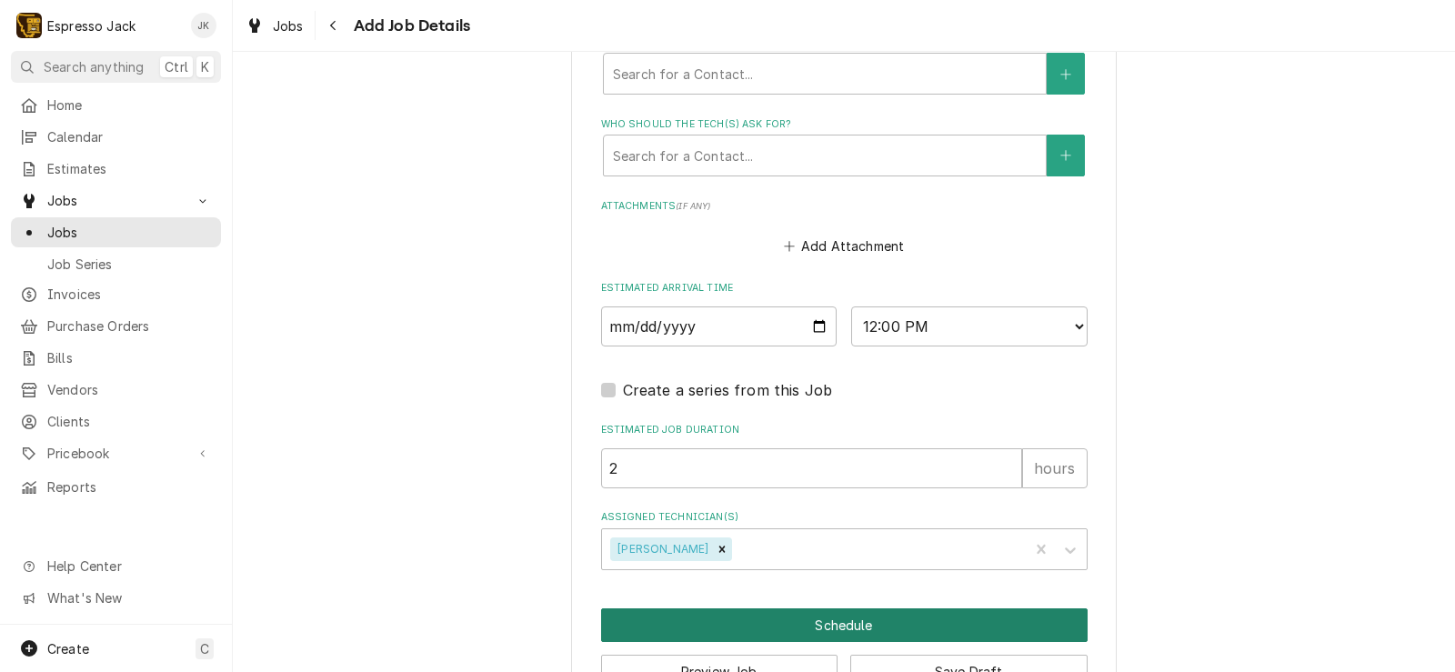
click at [766, 628] on button "Schedule" at bounding box center [844, 625] width 486 height 34
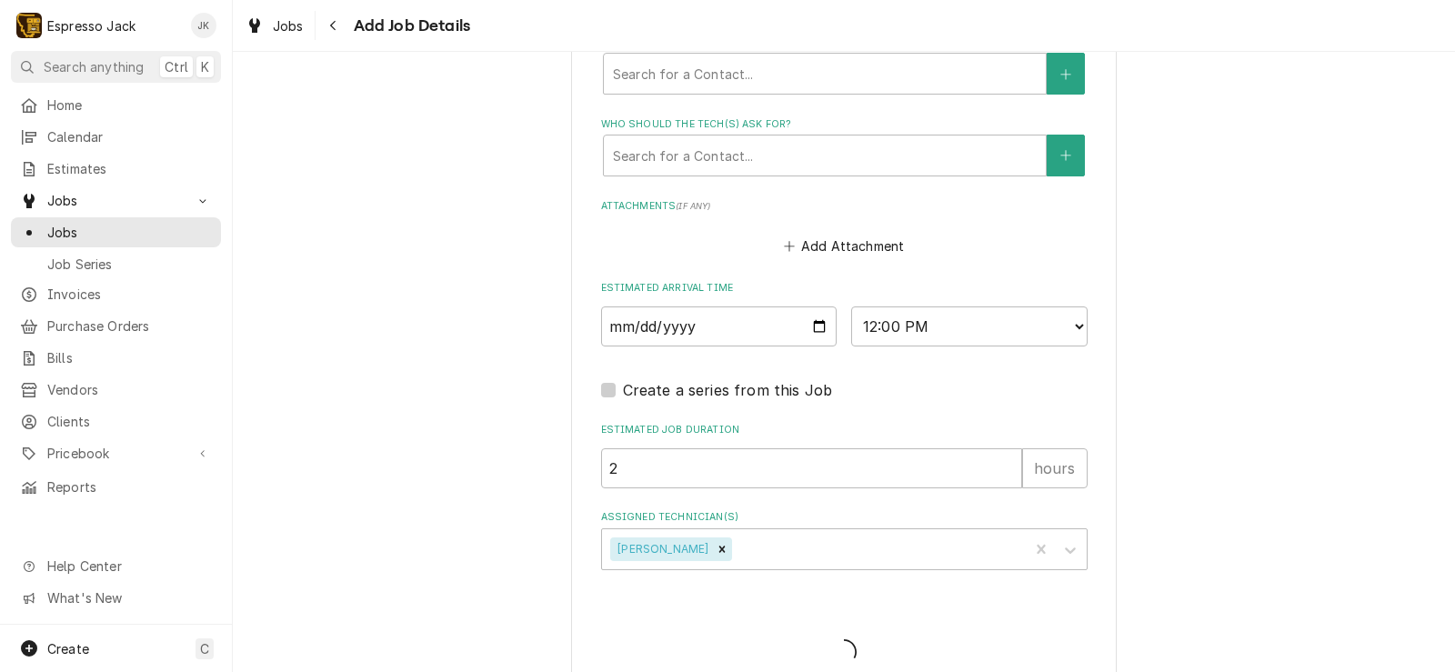
type textarea "x"
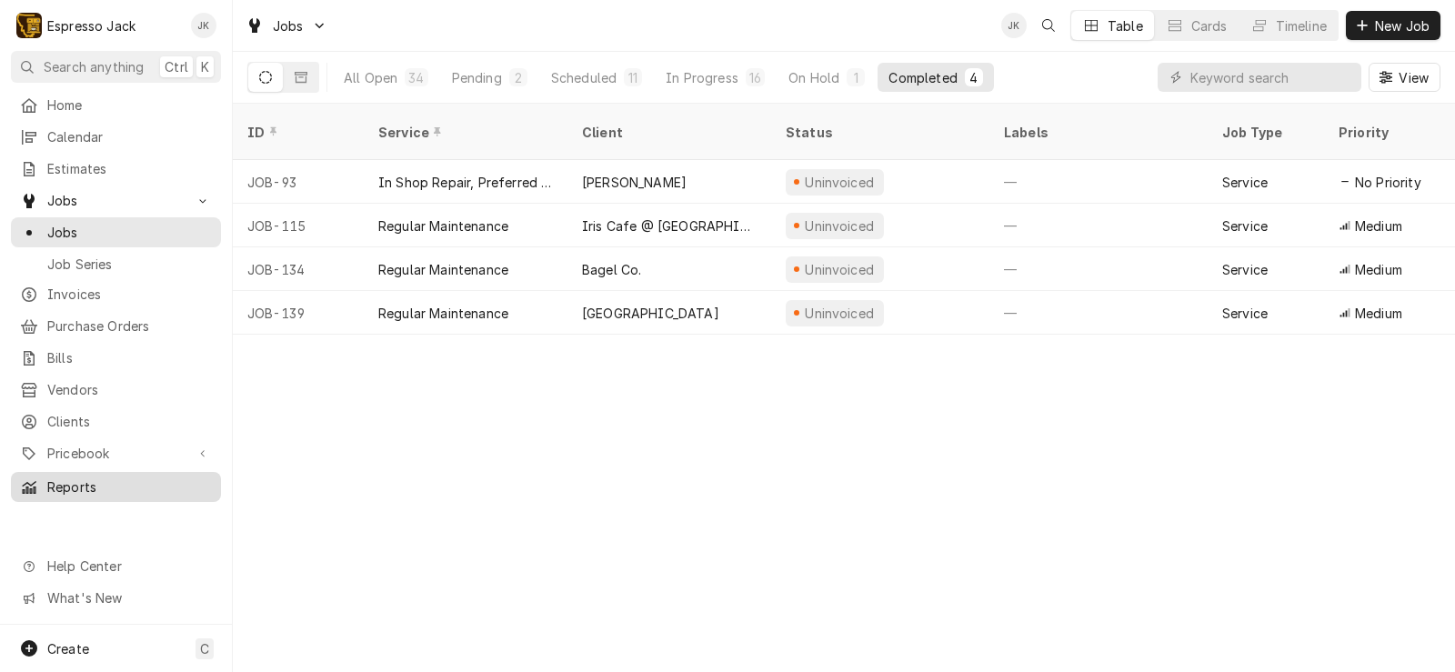
click at [77, 475] on div "Reports" at bounding box center [116, 486] width 203 height 23
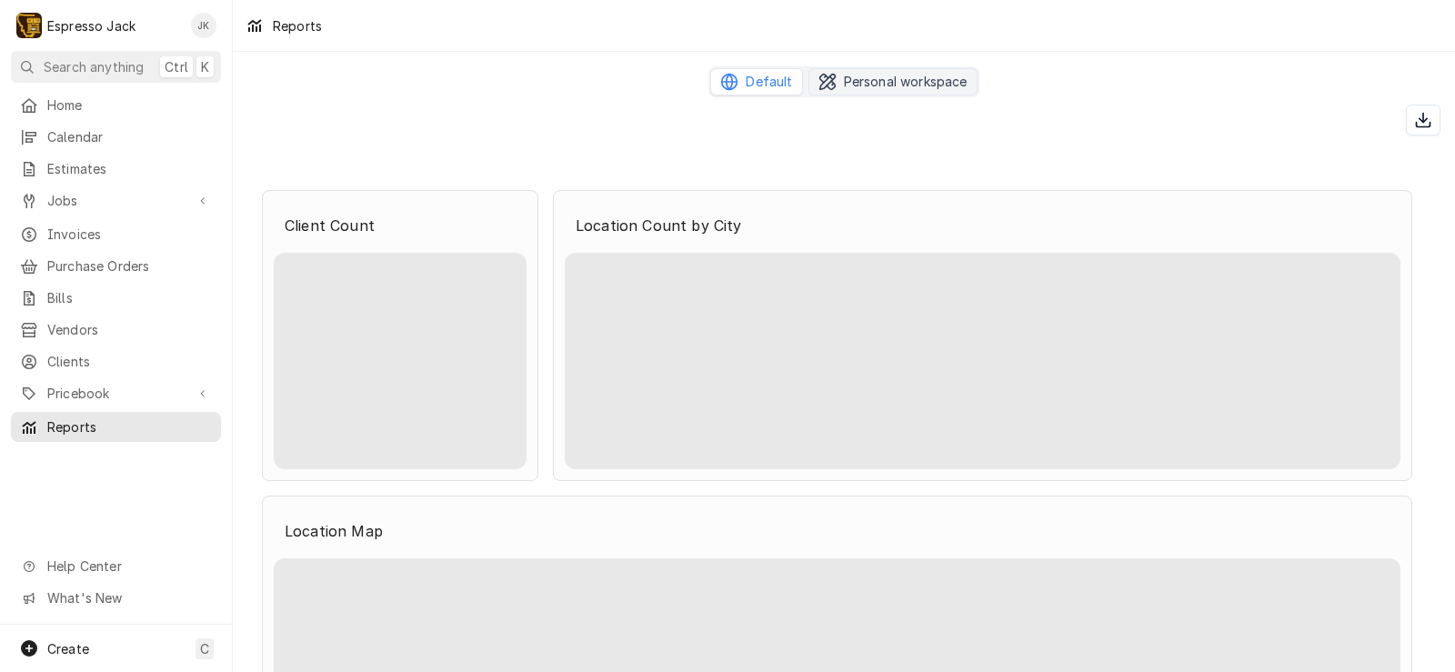
click at [844, 78] on span "Personal workspace" at bounding box center [906, 82] width 124 height 18
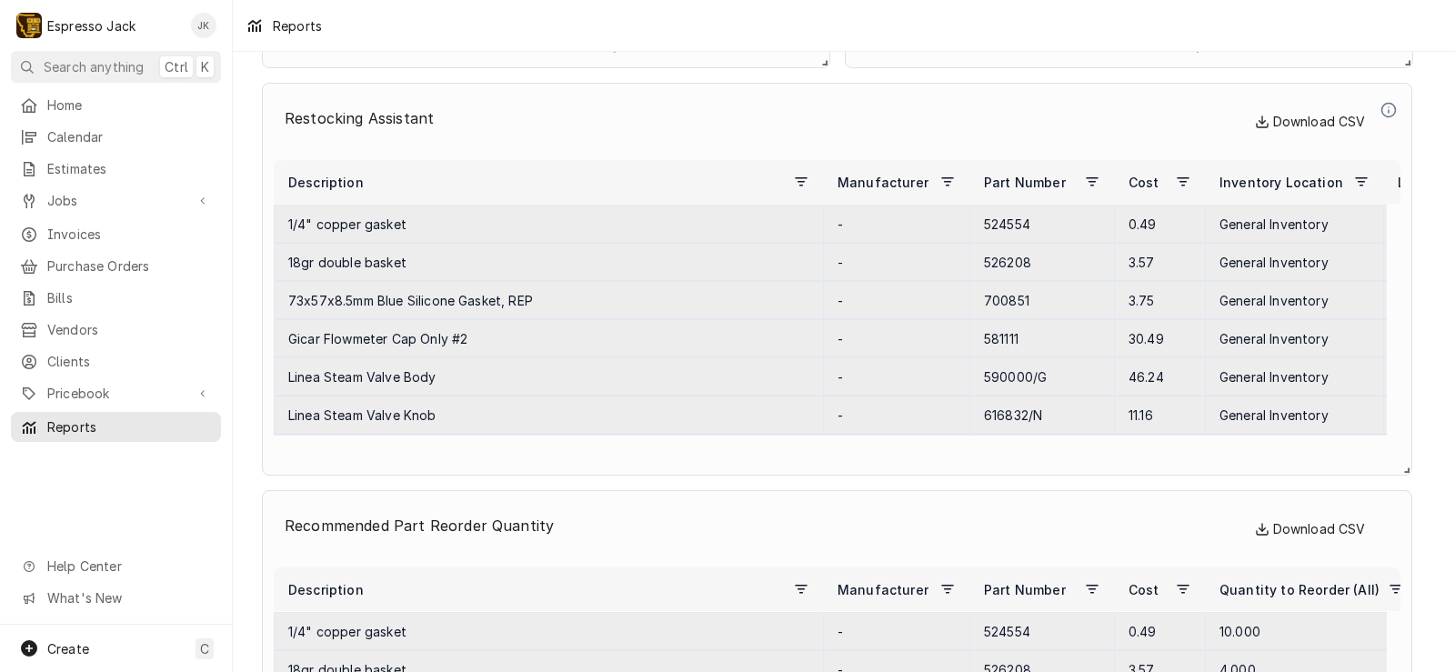
scroll to position [7200, 0]
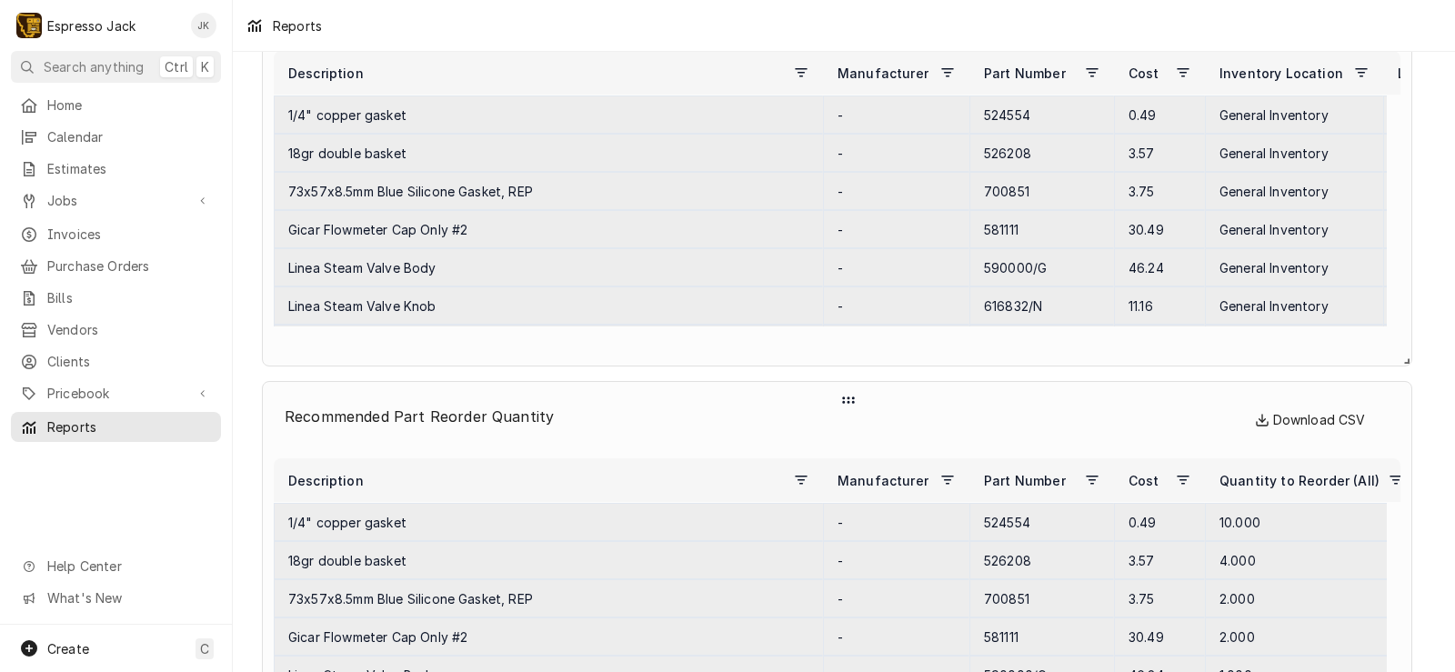
click at [1306, 415] on span "Download CSV" at bounding box center [1310, 420] width 111 height 22
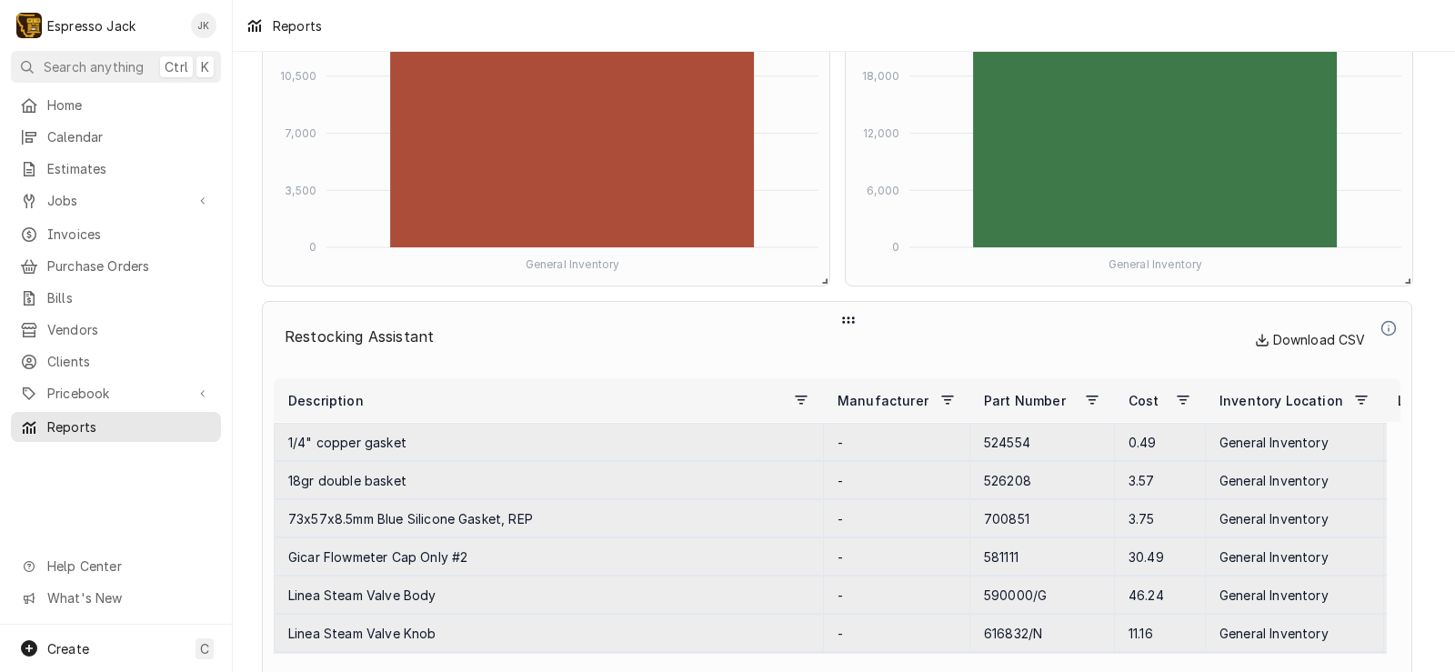
click at [1331, 342] on span "Download CSV" at bounding box center [1310, 340] width 111 height 22
